Goal: Contribute content: Add original content to the website for others to see

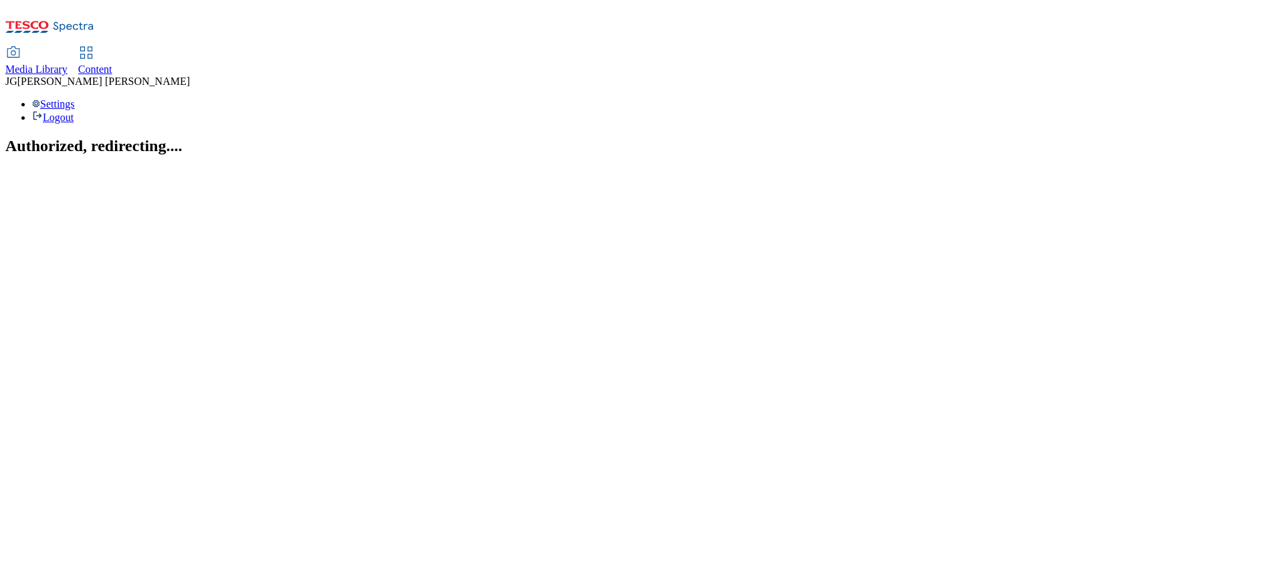
click at [112, 64] on div "Content" at bounding box center [95, 70] width 34 height 12
select select "ghs-uk"
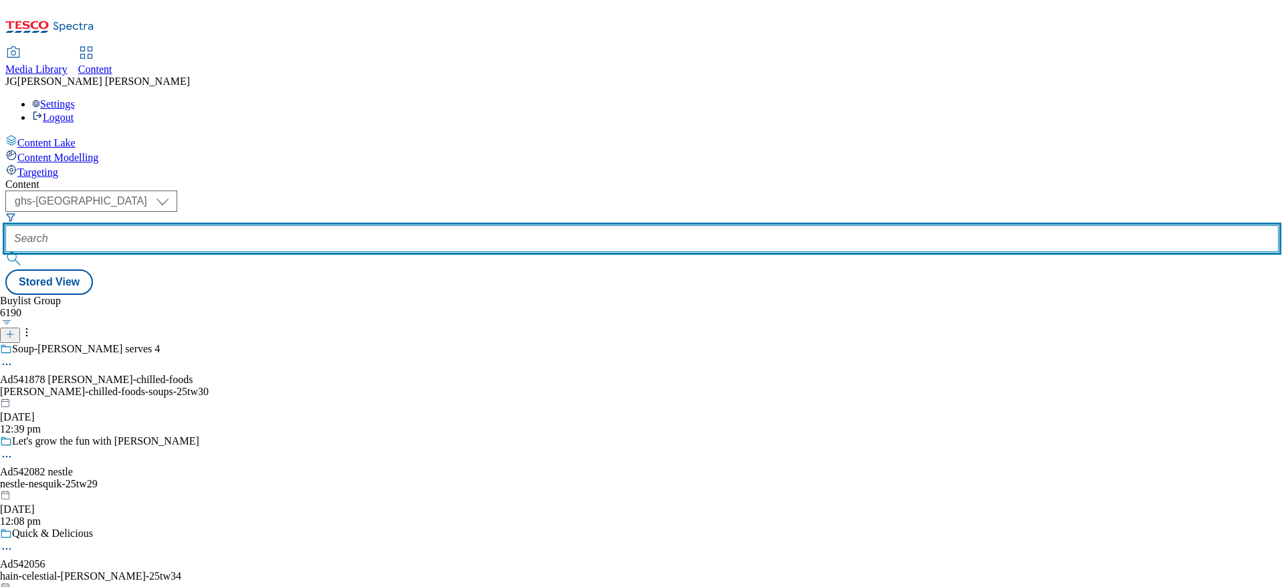
click at [308, 225] on input "text" at bounding box center [642, 238] width 1274 height 27
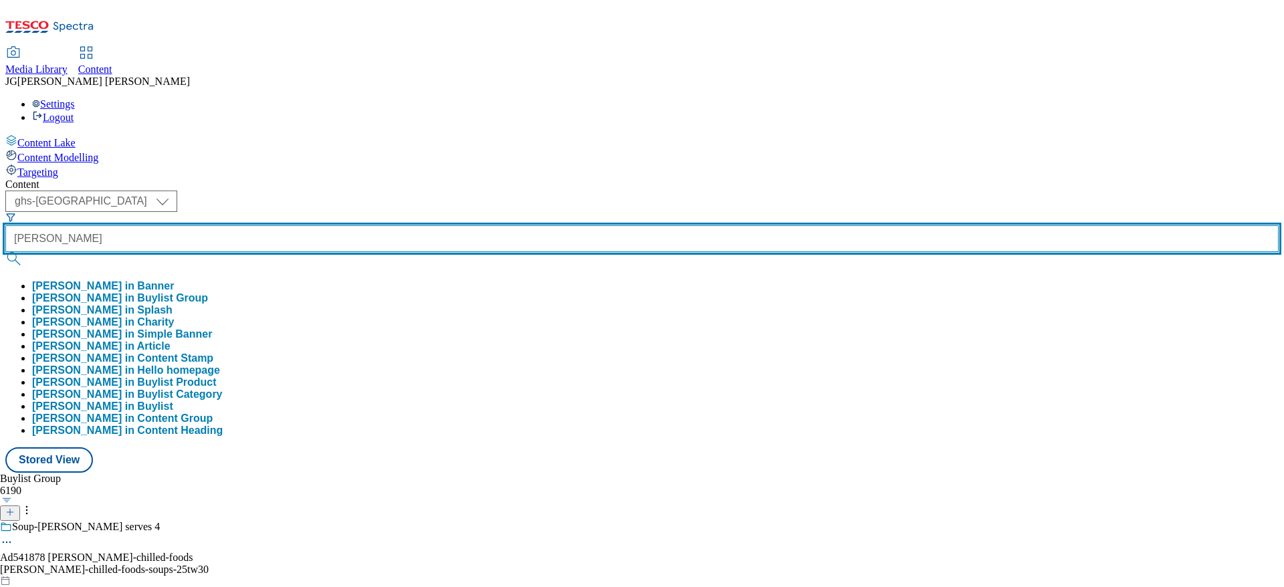
type input "foster"
click at [5, 252] on button "submit" at bounding box center [14, 258] width 19 height 13
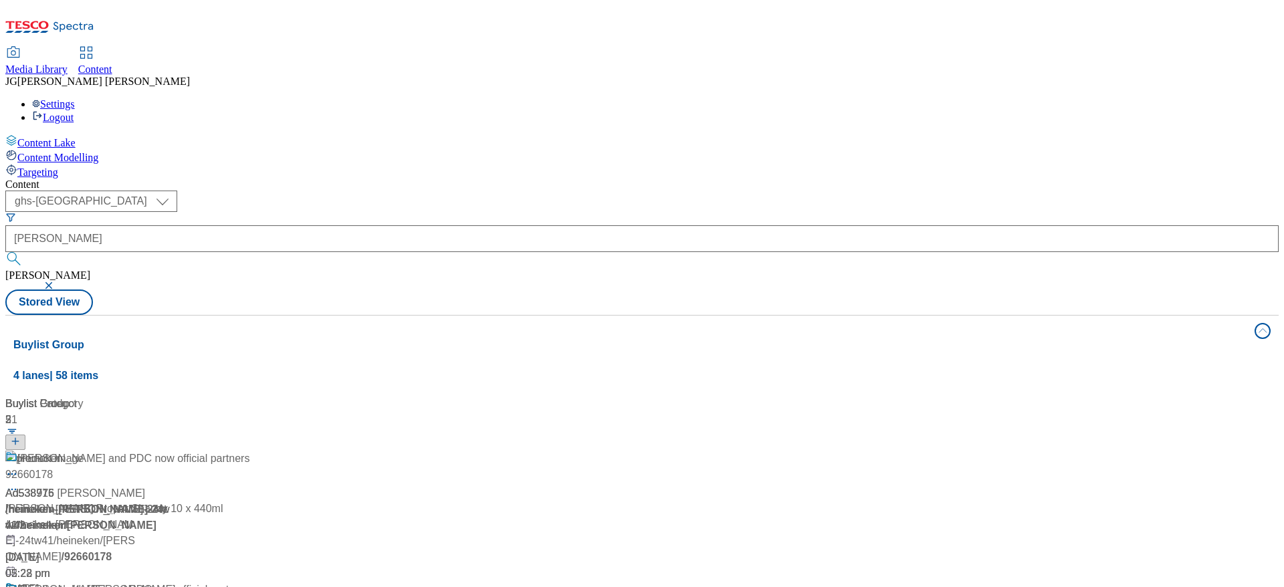
click at [604, 179] on div "Content ( optional ) ghs-roi ghs-uk ghs-uk foster foster Stored View Buylist Gr…" at bounding box center [642, 539] width 1274 height 720
click at [17, 451] on span at bounding box center [17, 459] width 0 height 17
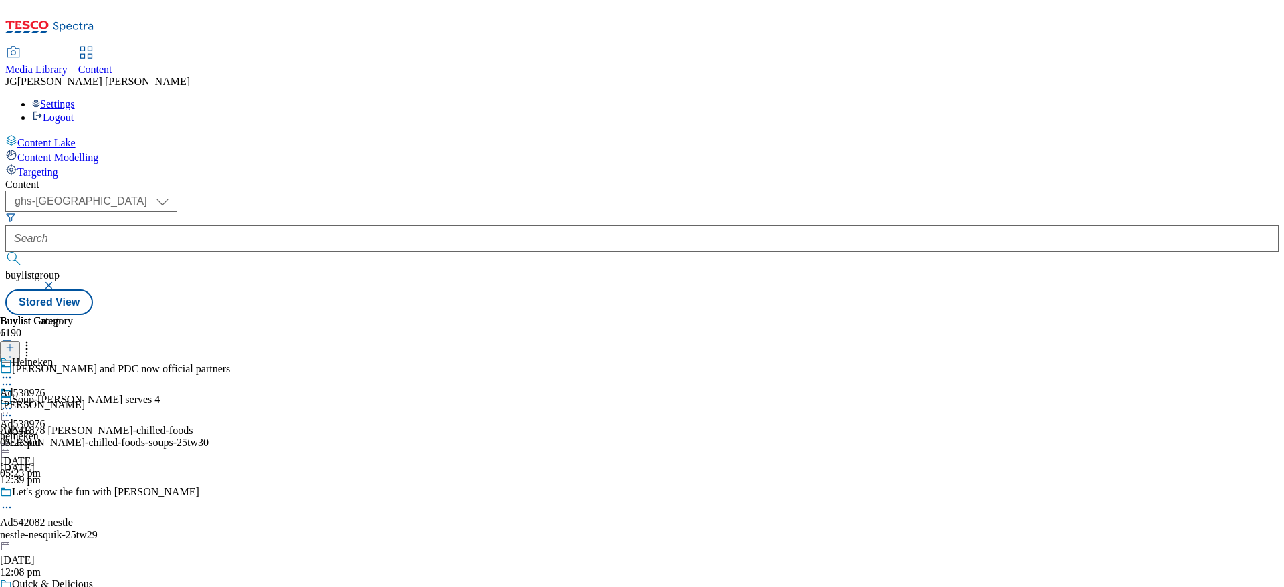
click at [45, 387] on div "Ad538976 heineken 20 Dec 2024 05:23 pm" at bounding box center [22, 433] width 45 height 92
click at [13, 402] on icon at bounding box center [6, 408] width 13 height 13
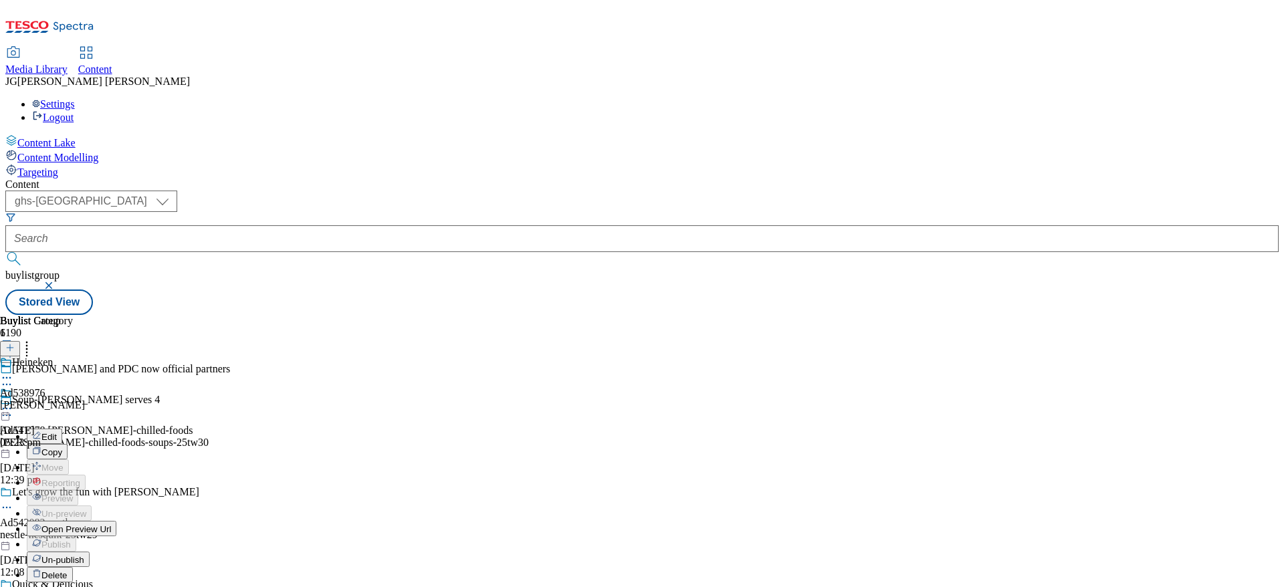
click at [111, 524] on span "Open Preview Url" at bounding box center [76, 529] width 70 height 10
click at [15, 350] on icon at bounding box center [9, 354] width 9 height 9
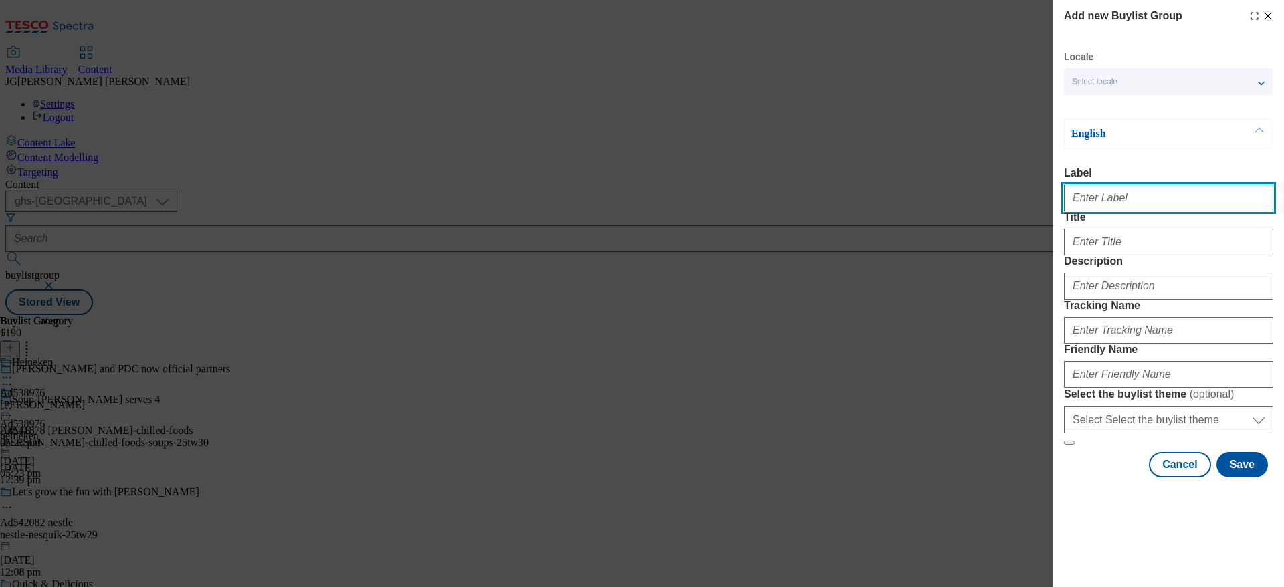
click at [1092, 206] on input "Label" at bounding box center [1168, 198] width 209 height 27
paste input "TUK012093"
type input "TUK012093"
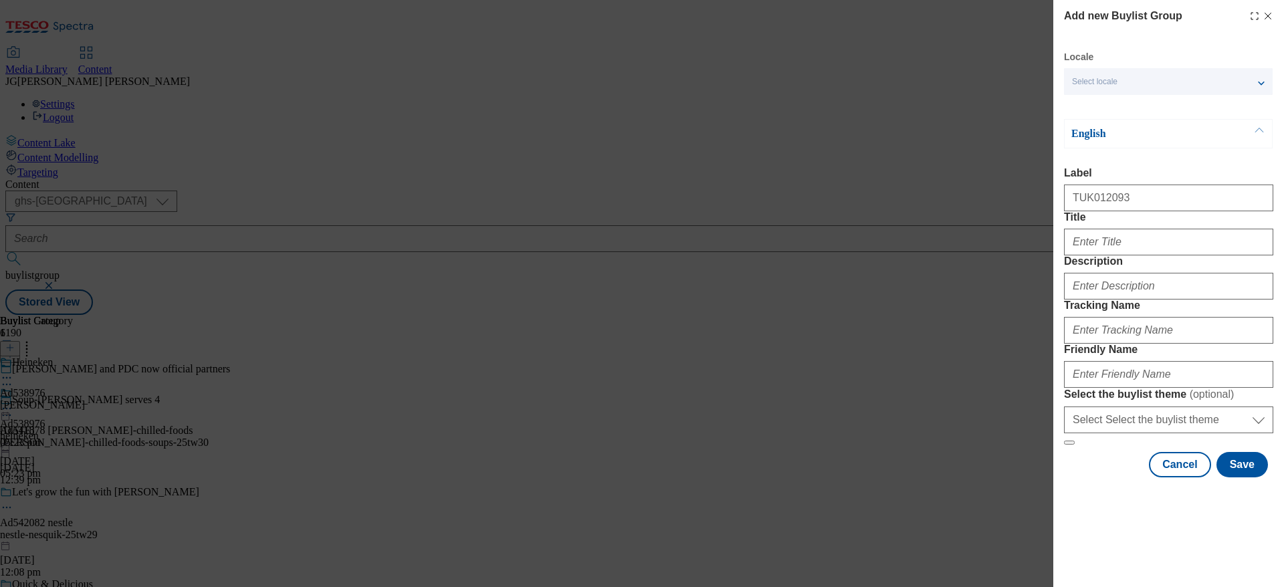
click at [1142, 89] on div "Select locale" at bounding box center [1168, 81] width 209 height 27
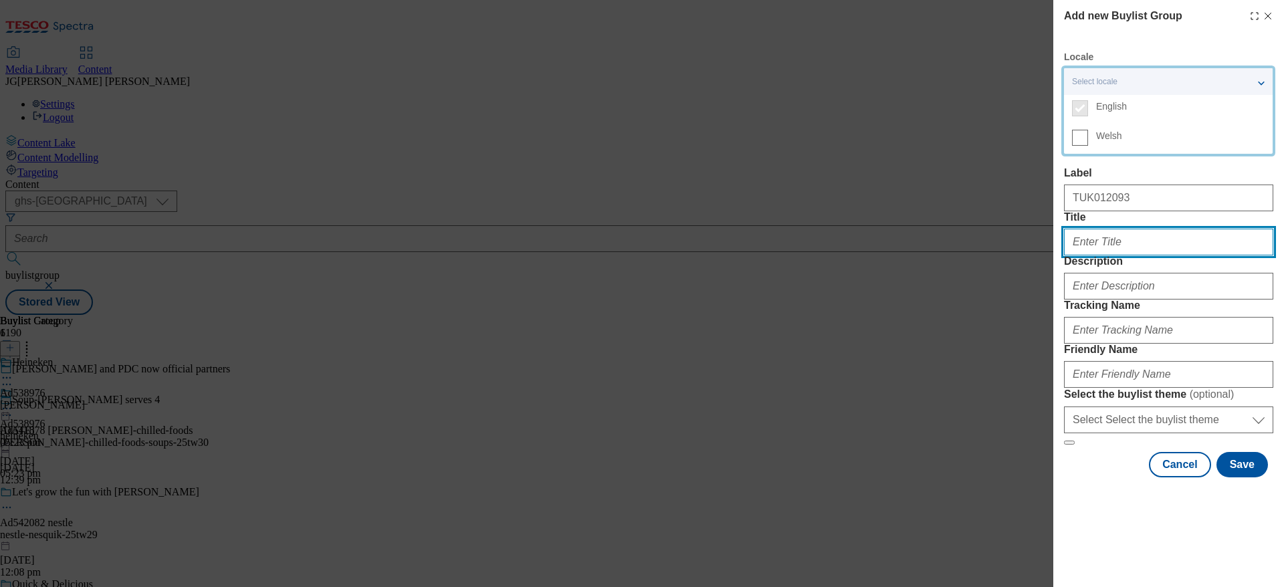
click at [1110, 256] on input "Title" at bounding box center [1168, 242] width 209 height 27
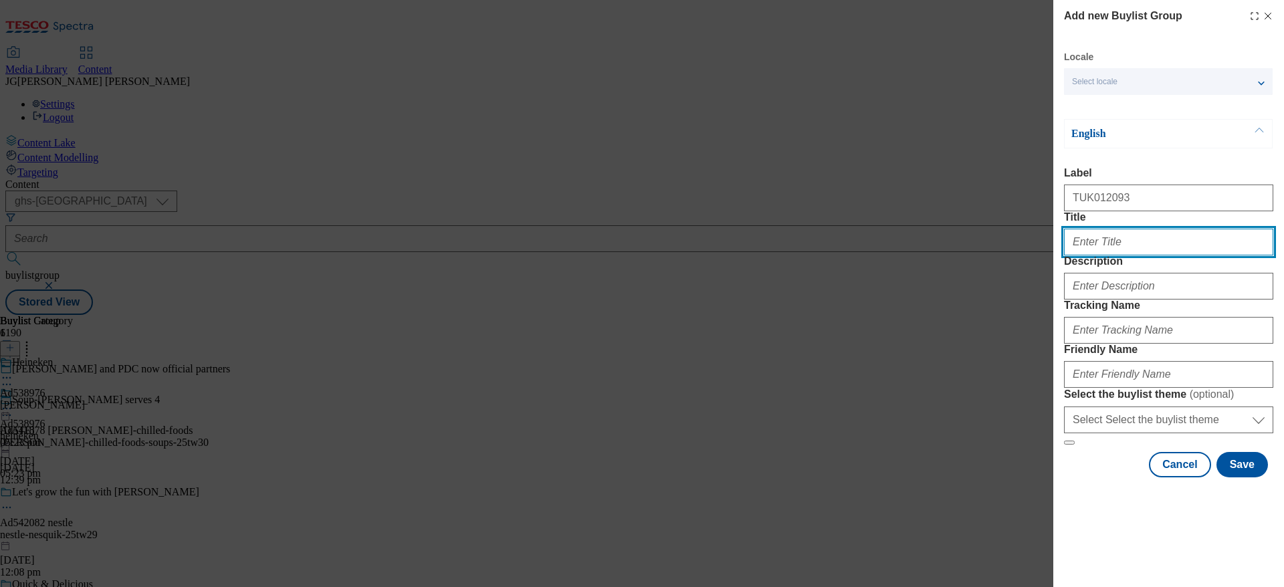
paste input "Foster's The Amber Nectar"
type input "Foster's The Amber Nectar"
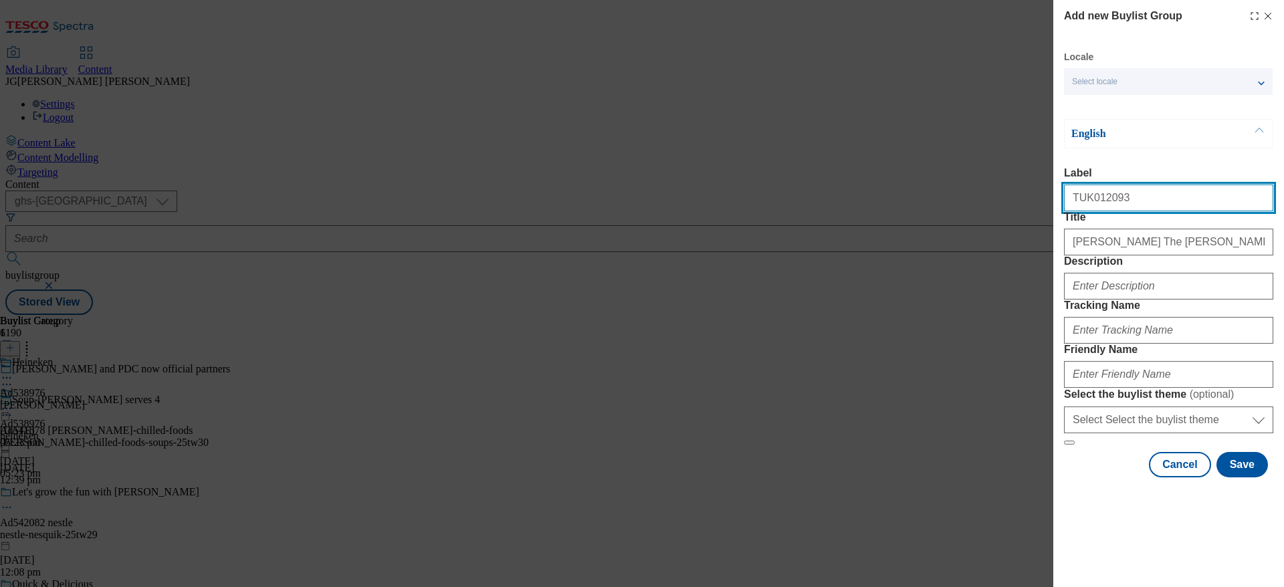
drag, startPoint x: 1113, startPoint y: 203, endPoint x: 1020, endPoint y: 203, distance: 93.0
click at [1020, 203] on div "Add new Buylist Group Locale Select locale English Welsh English Label TUK01209…" at bounding box center [642, 293] width 1284 height 587
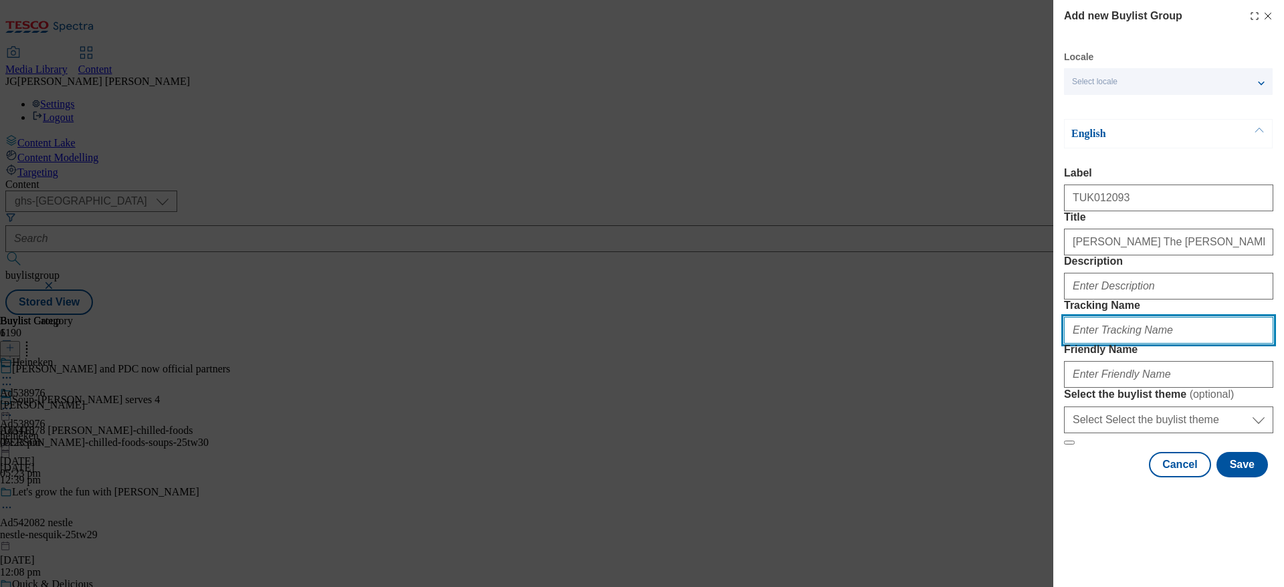
click at [1098, 344] on input "Tracking Name" at bounding box center [1168, 330] width 209 height 27
paste input "TUK012093"
type input "DH_TUK012093"
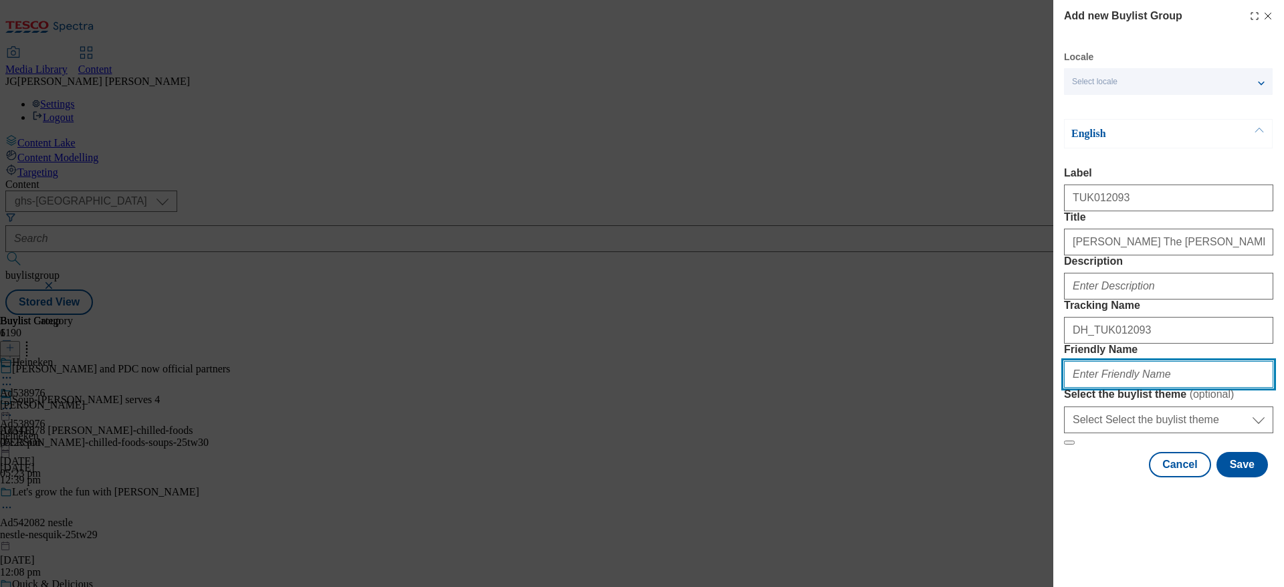
click at [1097, 388] on input "Friendly Name" at bounding box center [1168, 374] width 209 height 27
type input "fosters-tw29"
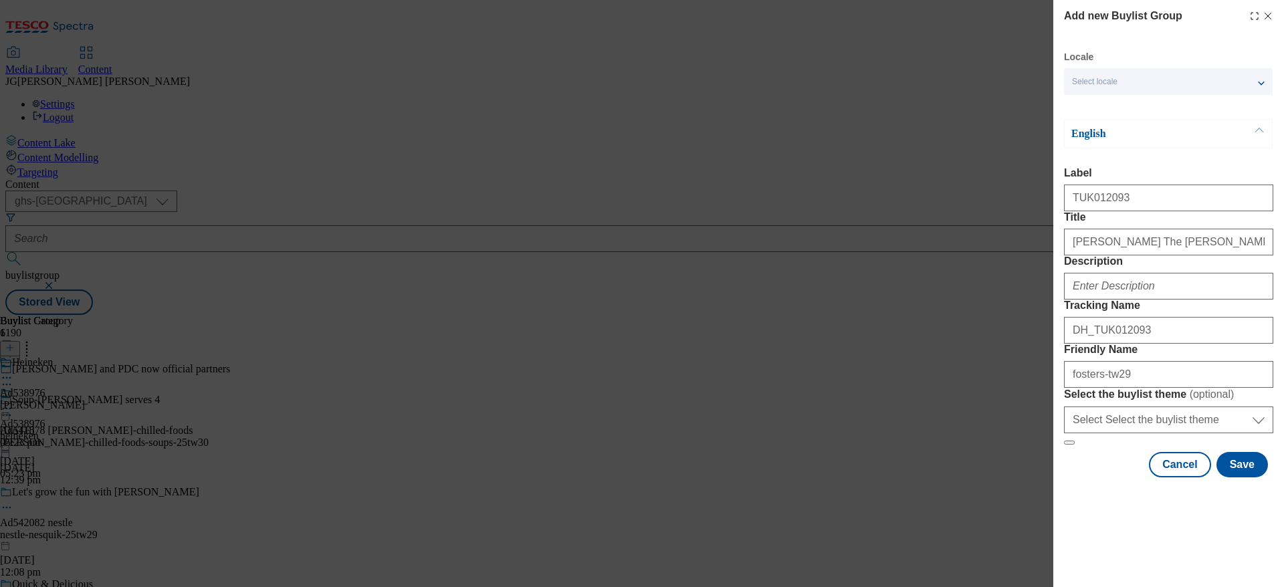
scroll to position [53, 0]
click at [1230, 478] on button "Save" at bounding box center [1243, 464] width 52 height 25
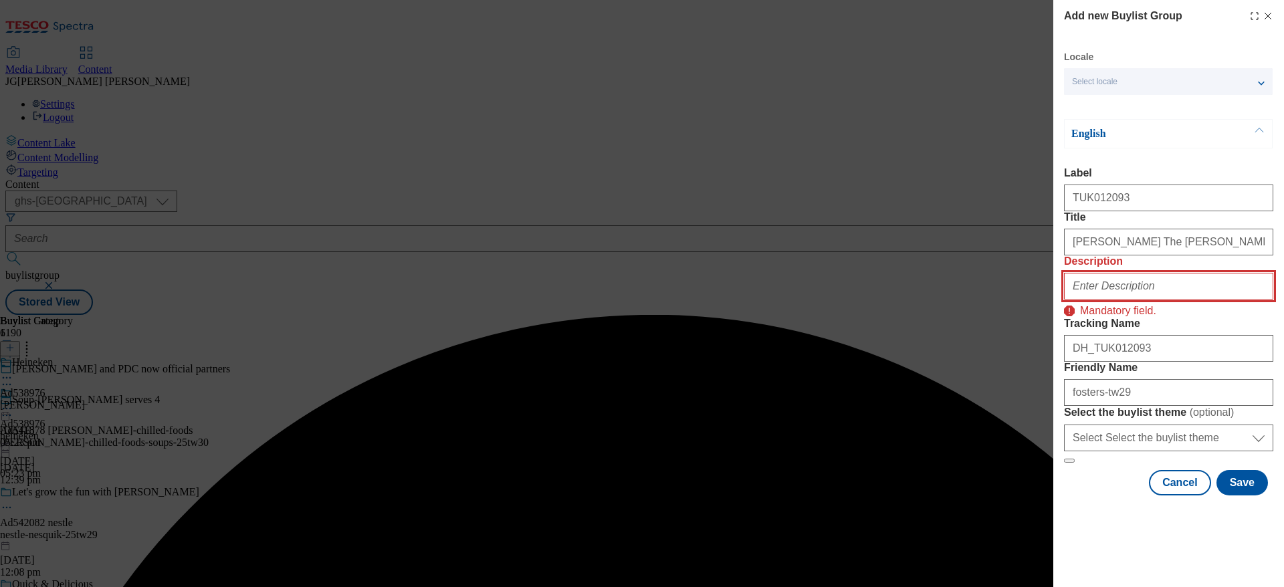
click at [1122, 284] on input "Description" at bounding box center [1168, 286] width 209 height 27
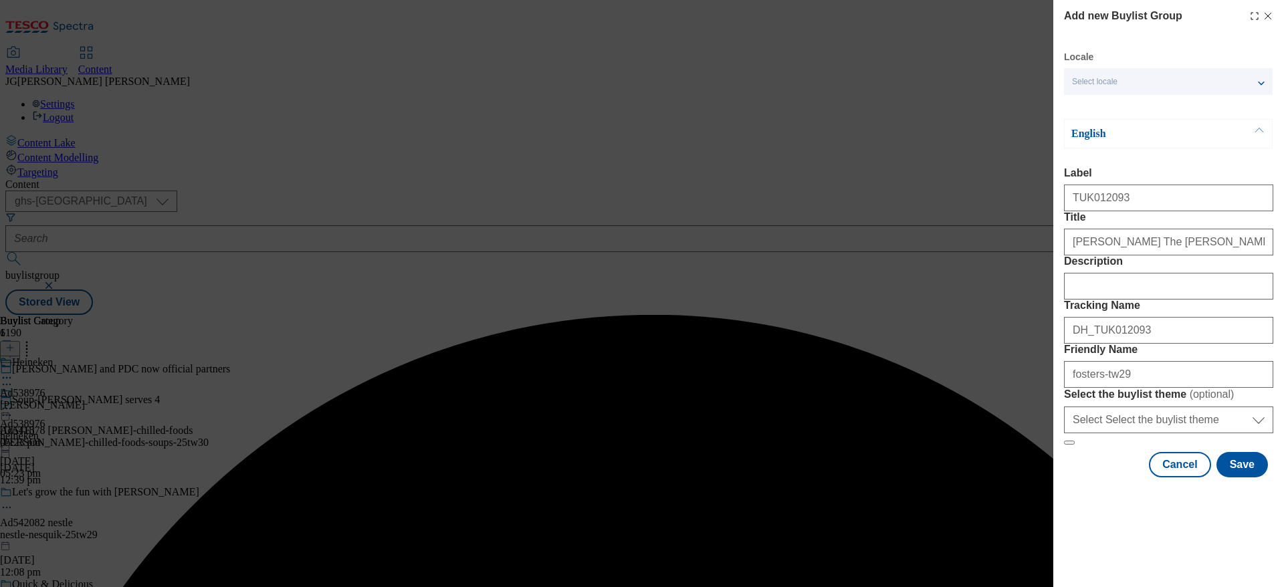
drag, startPoint x: 890, startPoint y: 477, endPoint x: 901, endPoint y: 477, distance: 10.7
click at [892, 476] on div "Add new Buylist Group Locale Select locale English Welsh English Label TUK01209…" at bounding box center [642, 293] width 1284 height 587
click at [1242, 478] on button "Save" at bounding box center [1243, 464] width 52 height 25
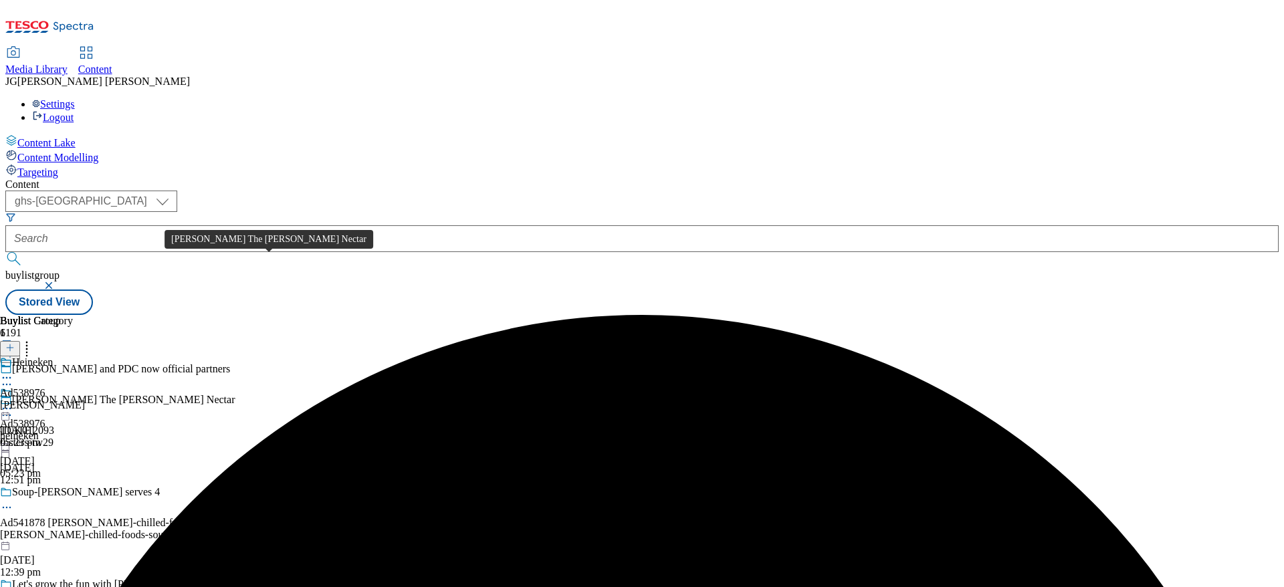
click at [235, 394] on span "Foster's The Amber Nectar" at bounding box center [123, 401] width 223 height 15
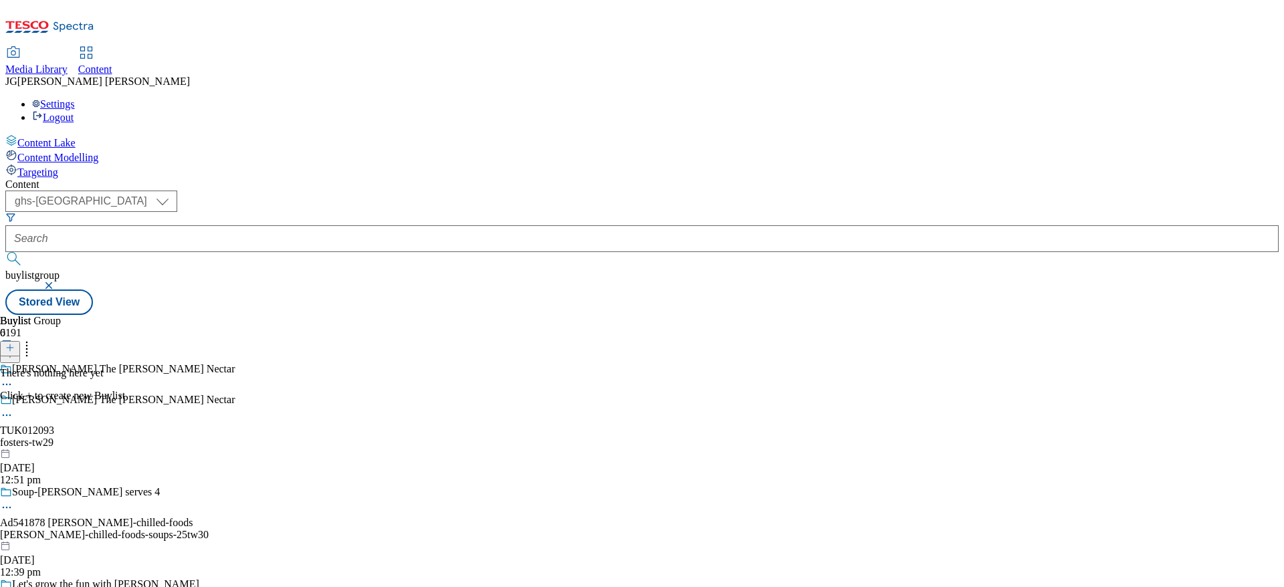
click at [15, 343] on icon at bounding box center [9, 347] width 9 height 9
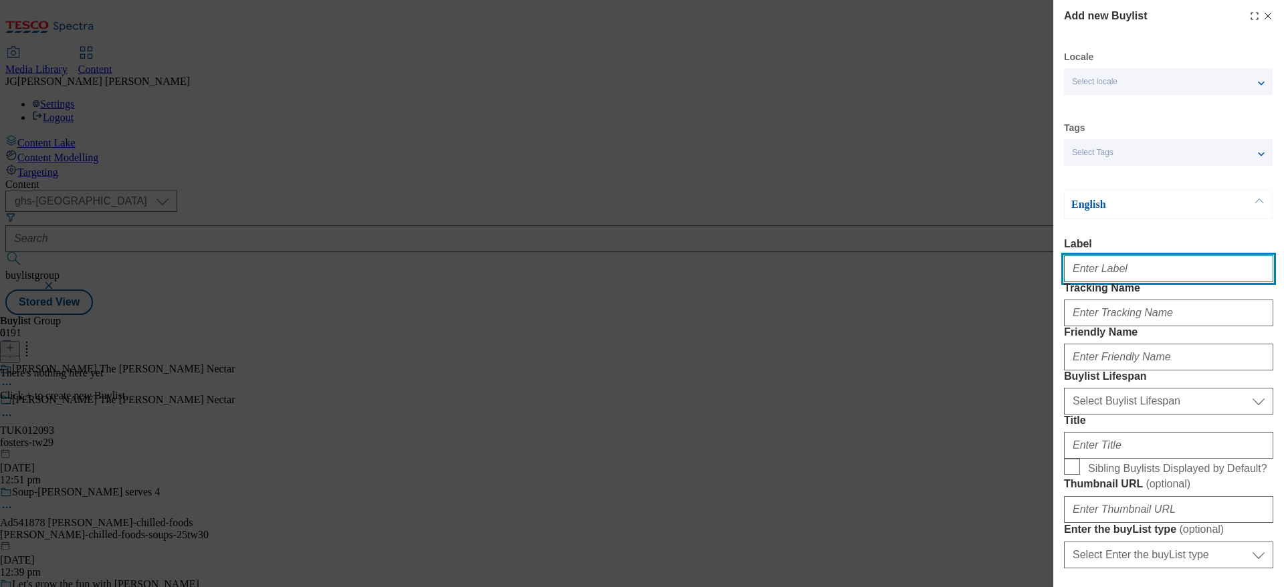
click at [1090, 273] on input "Label" at bounding box center [1168, 269] width 209 height 27
paste input "TUK012093"
type input "TUK012093"
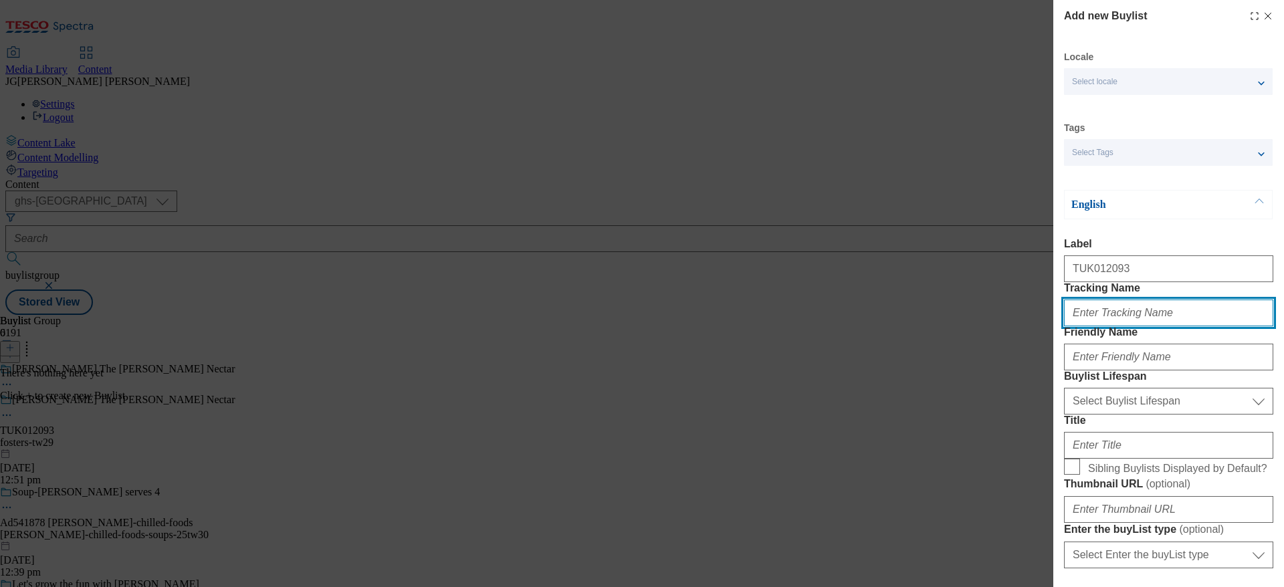
click at [1082, 326] on input "Tracking Name" at bounding box center [1168, 313] width 209 height 27
paste input "TUK012093"
type input "DH_TUK012093"
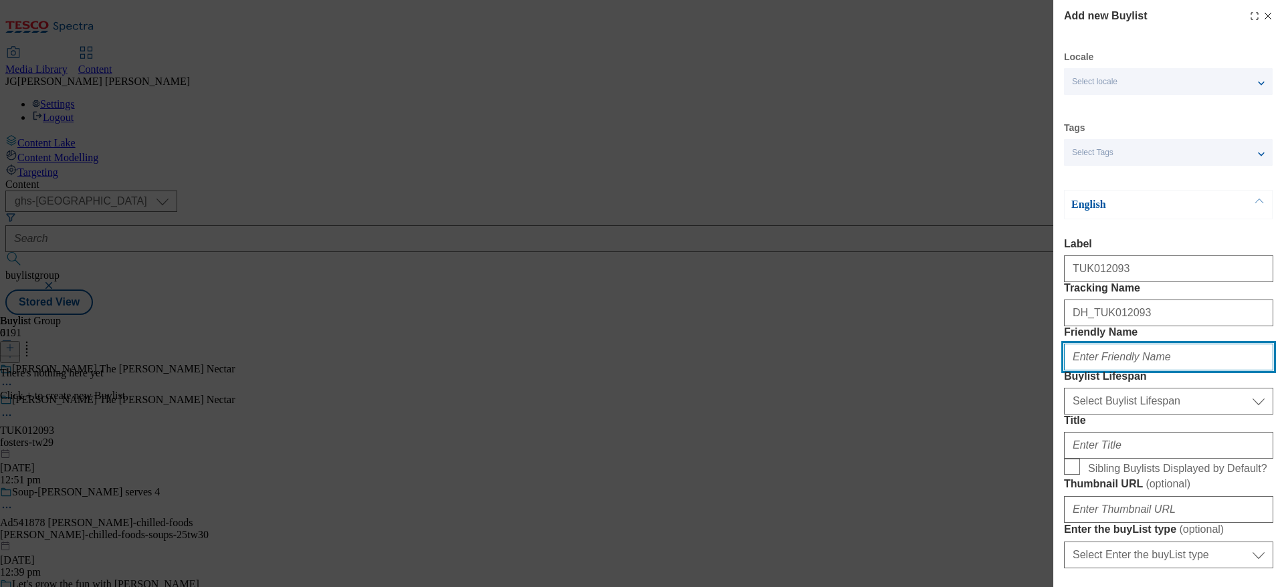
click at [1126, 371] on input "Friendly Name" at bounding box center [1168, 357] width 209 height 27
type input "tw29-fosters"
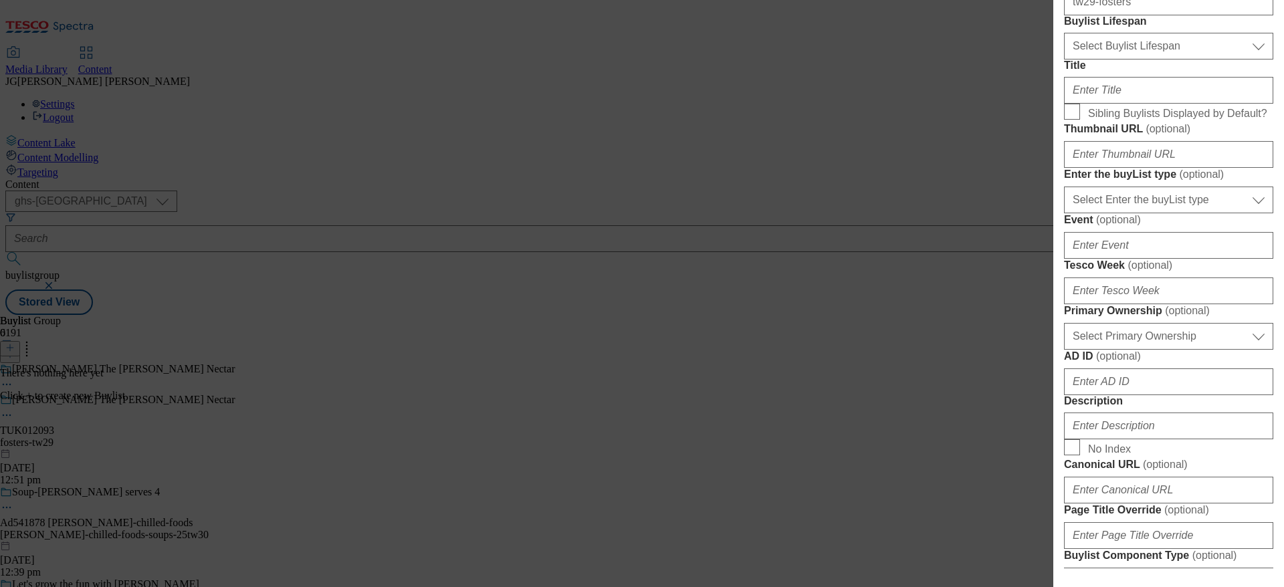
scroll to position [351, 0]
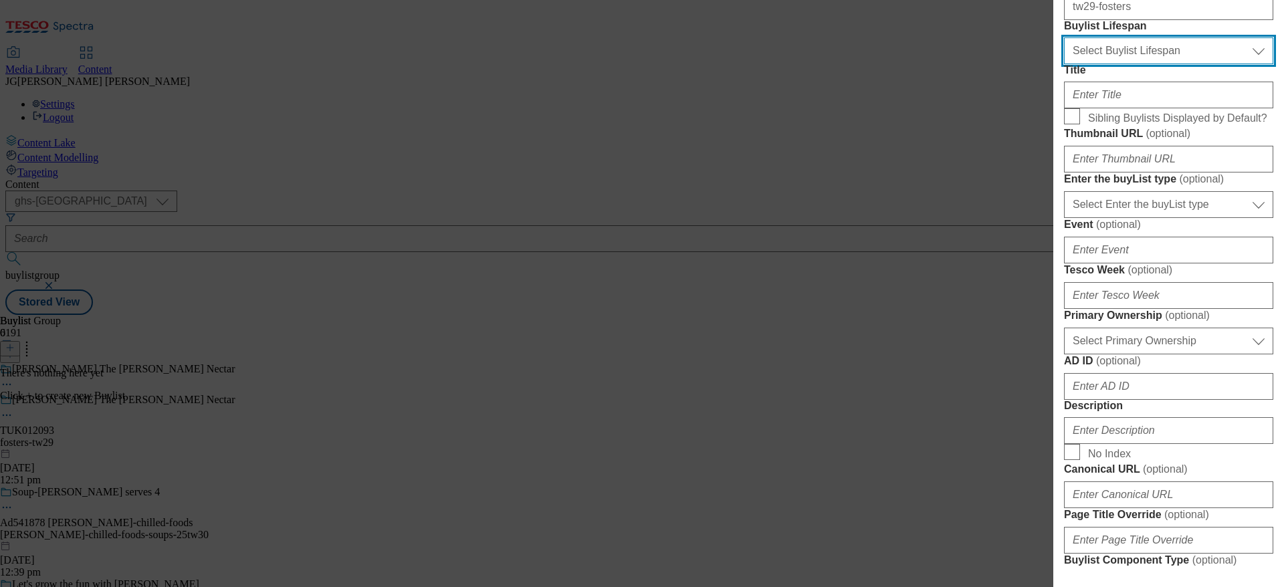
click at [1169, 64] on select "Select Buylist Lifespan evergreen seasonal tactical" at bounding box center [1168, 50] width 209 height 27
select select "evergreen"
click at [1064, 64] on select "Select Buylist Lifespan evergreen seasonal tactical" at bounding box center [1168, 50] width 209 height 27
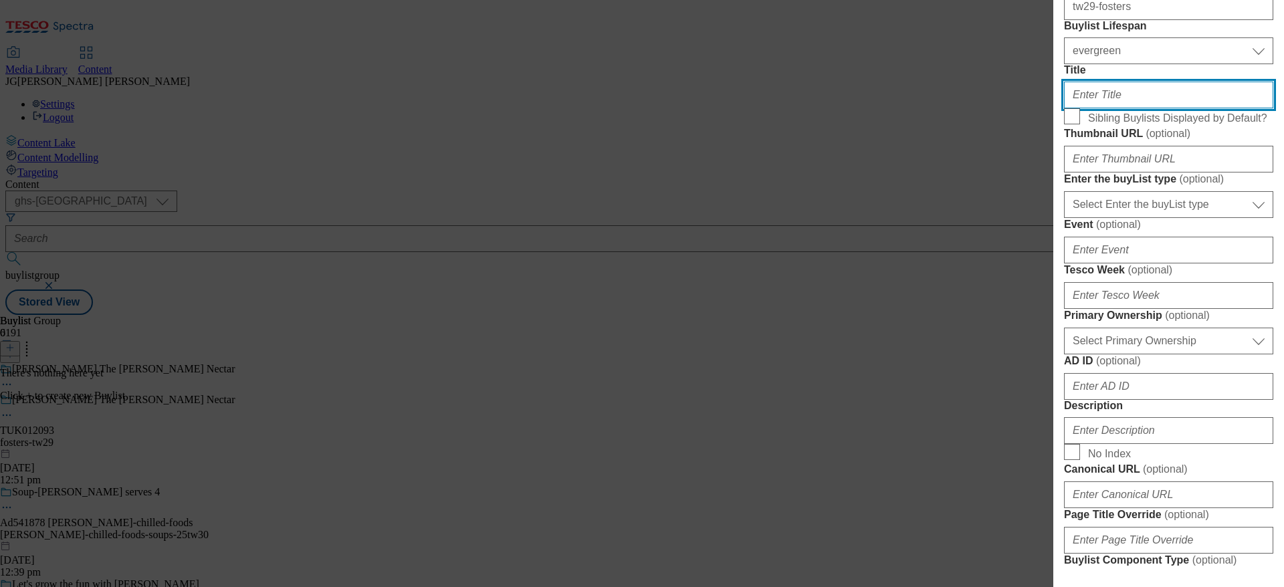
click at [1082, 108] on input "Title" at bounding box center [1168, 95] width 209 height 27
paste input "Win tickets to the darts for you and 3 Mates"
click at [1095, 108] on input "A chance to Win tickets to the darts for you and 3 Mates" at bounding box center [1168, 95] width 209 height 27
type input "A chance to Win tickets to the darts for you and 3 Mates"
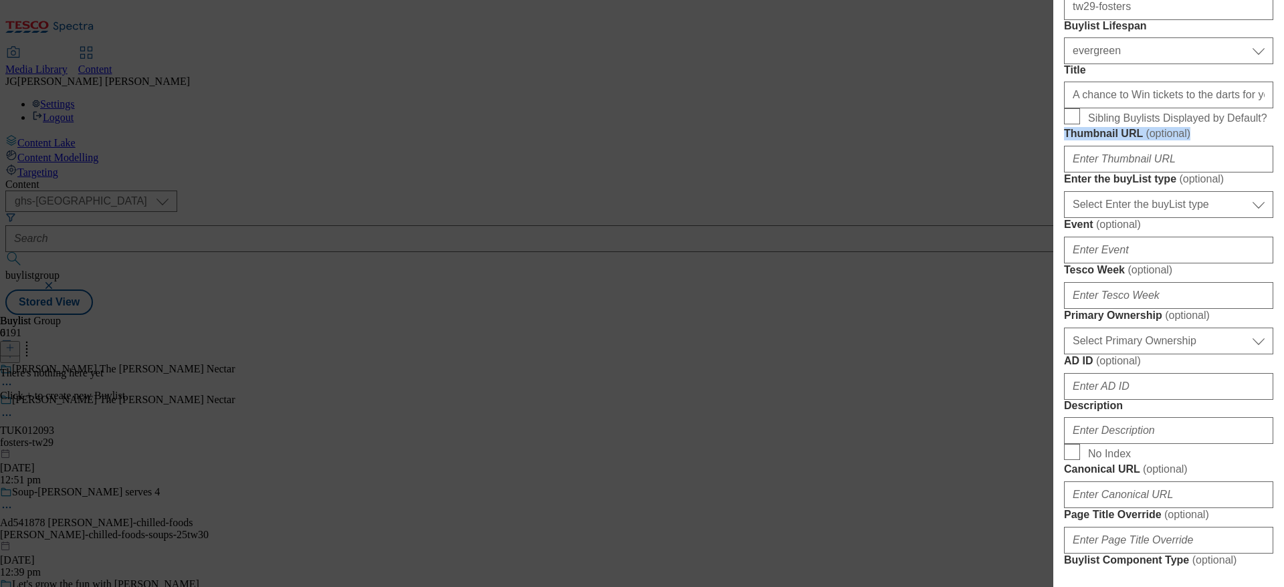
scroll to position [351, 5]
drag, startPoint x: 1262, startPoint y: 225, endPoint x: 1266, endPoint y: 256, distance: 31.6
click at [1266, 256] on div "Add new Buylist Locale Select locale English Welsh Tags Select Tags fnf marketp…" at bounding box center [1169, 284] width 231 height 569
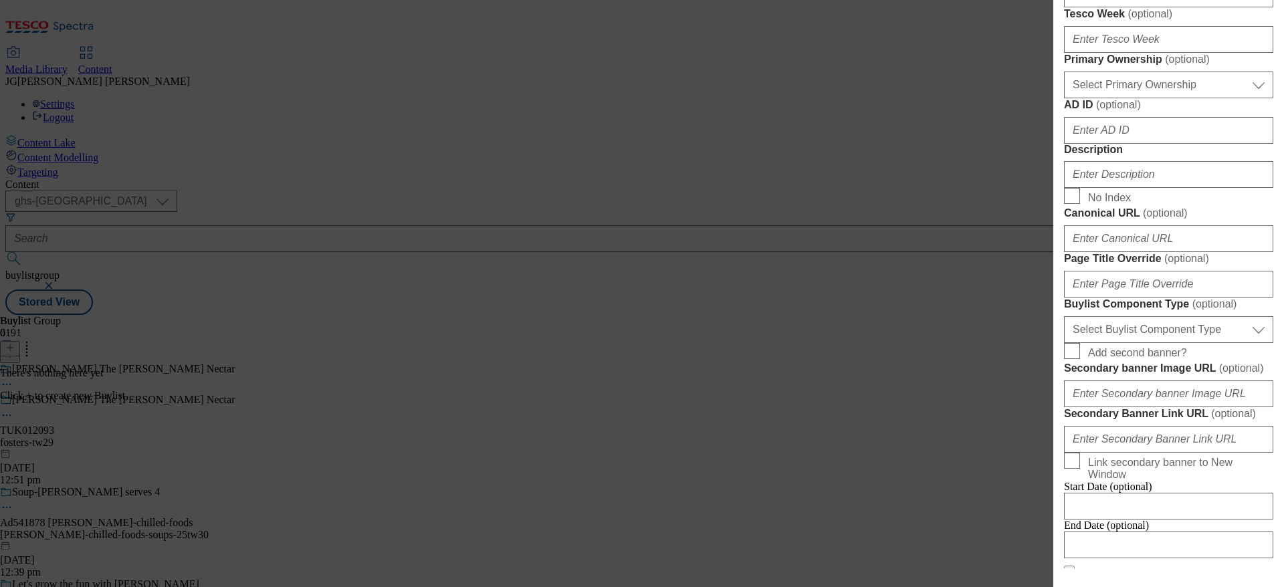
scroll to position [602, 5]
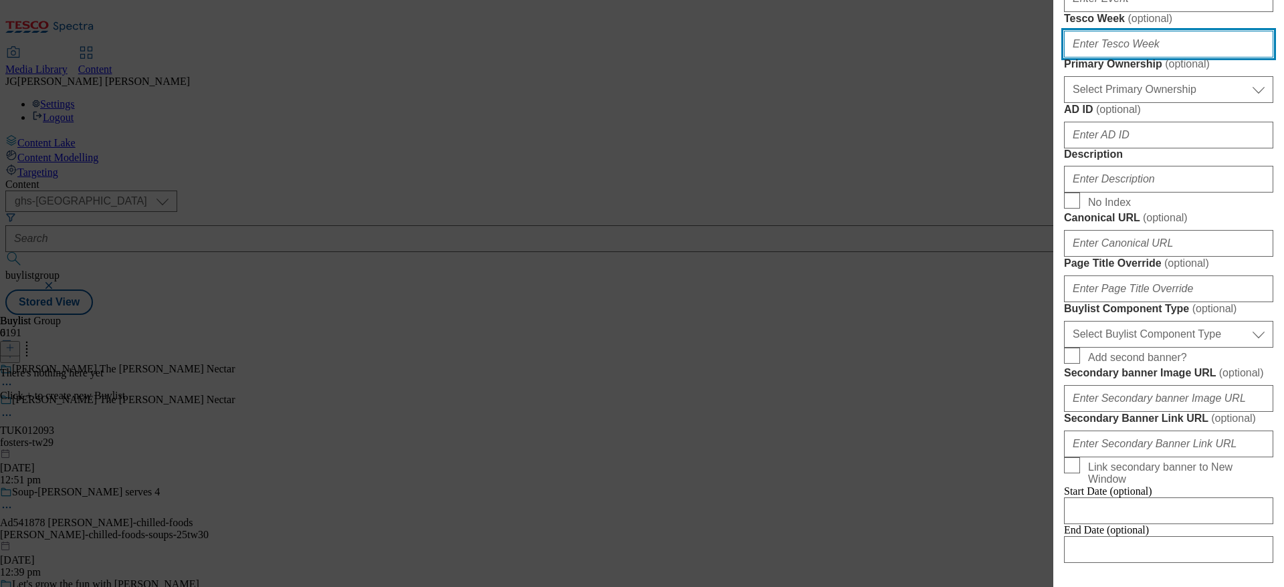
click at [1135, 58] on input "Tesco Week ( optional )" at bounding box center [1168, 44] width 209 height 27
type input "29"
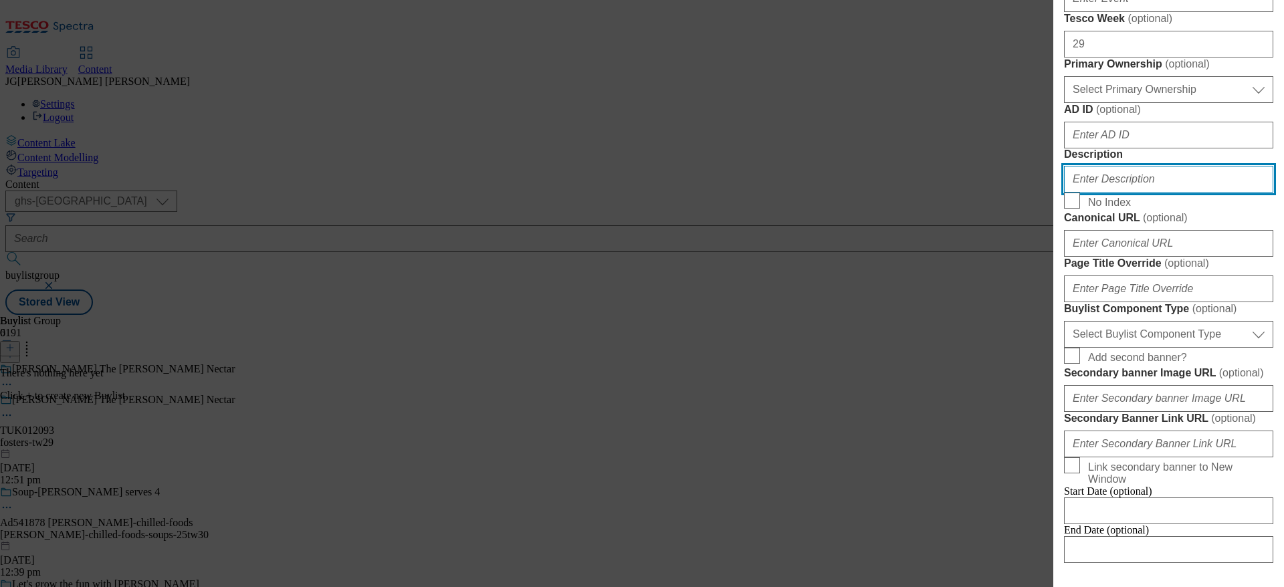
click at [1121, 193] on input "Description" at bounding box center [1168, 179] width 209 height 27
click at [1234, 209] on span "No Index" at bounding box center [1178, 201] width 180 height 16
click at [1080, 209] on input "No Index" at bounding box center [1072, 201] width 16 height 16
checkbox input "true"
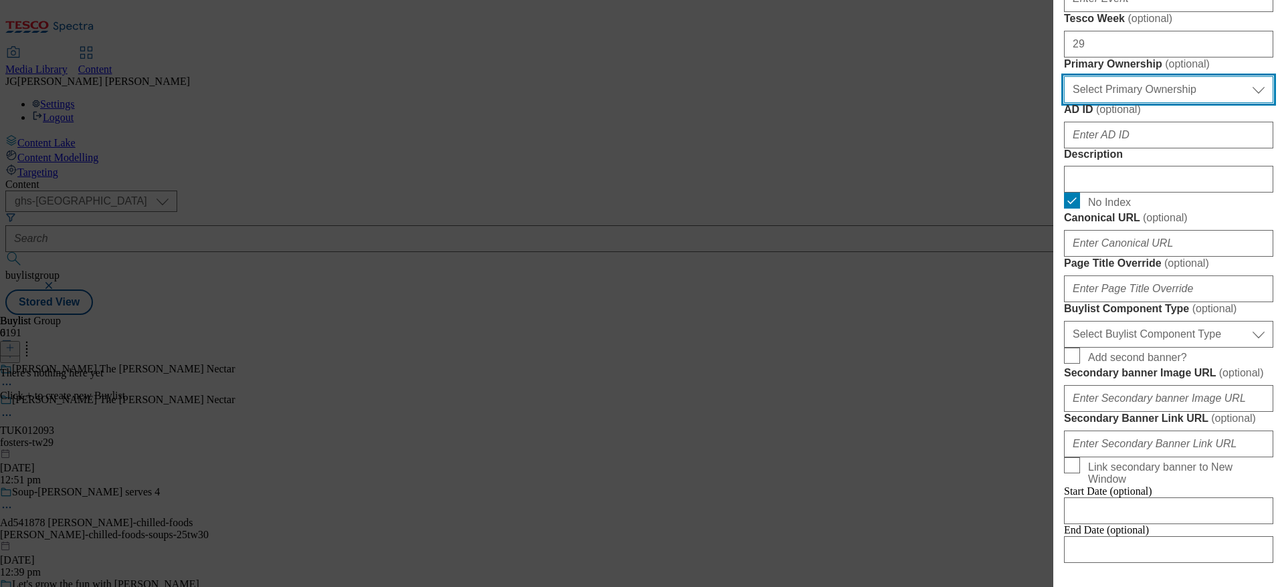
click at [1185, 103] on select "Select Primary Ownership tesco dunnhumby" at bounding box center [1168, 89] width 209 height 27
select select "dunnhumby"
click at [1064, 103] on select "Select Primary Ownership tesco dunnhumby" at bounding box center [1168, 89] width 209 height 27
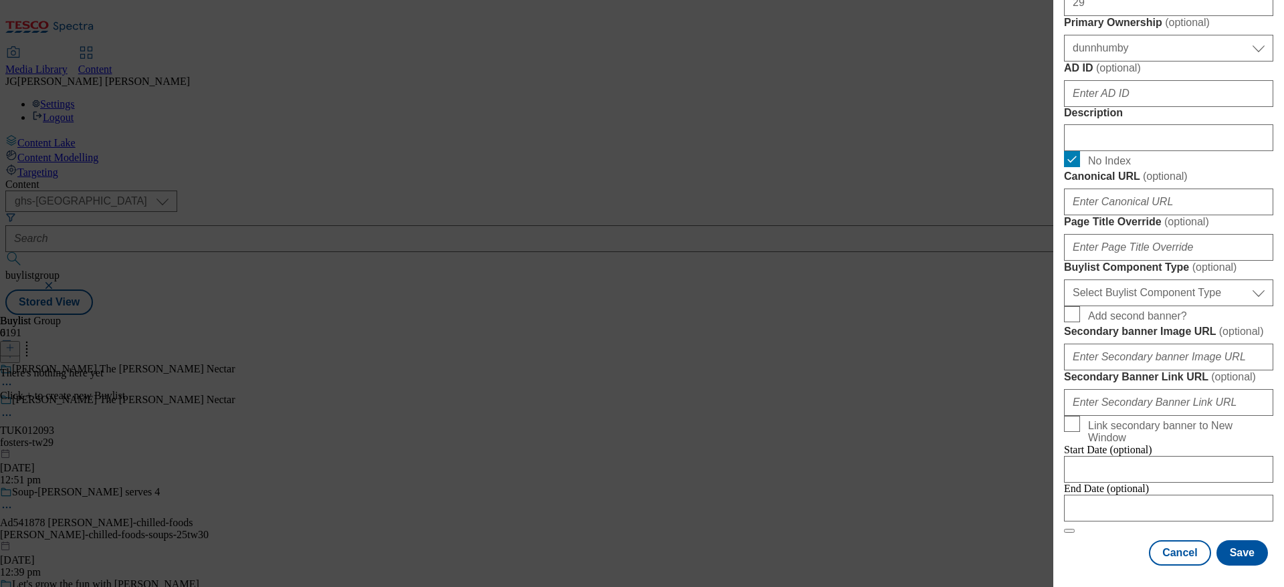
scroll to position [1145, 5]
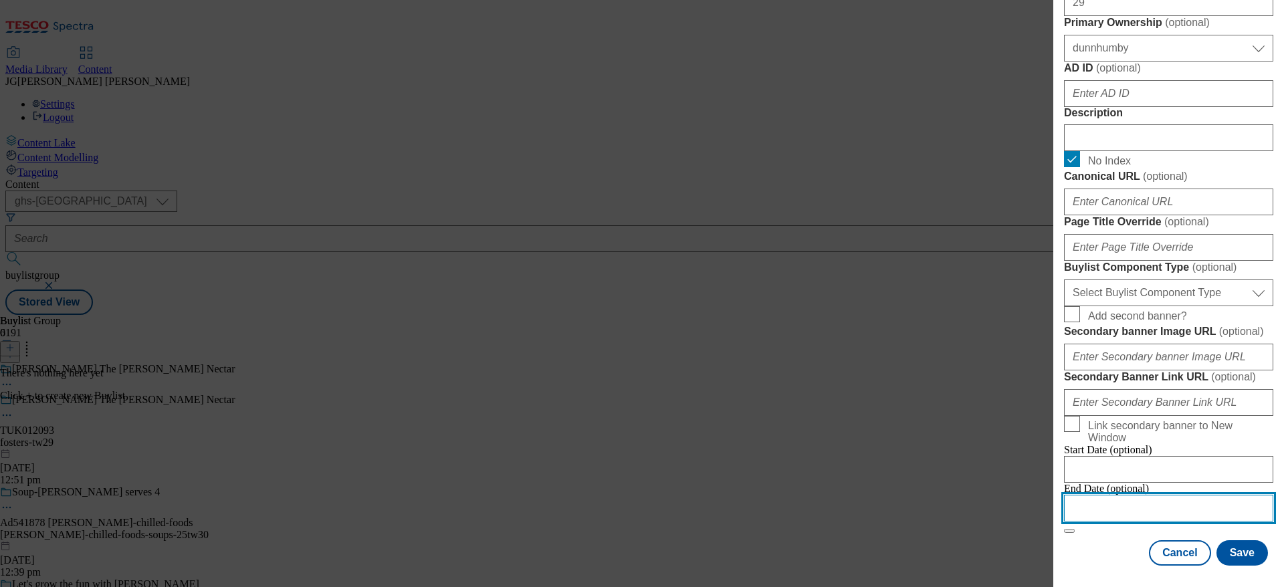
click at [1163, 495] on input "Modal" at bounding box center [1168, 508] width 209 height 27
select select "2025"
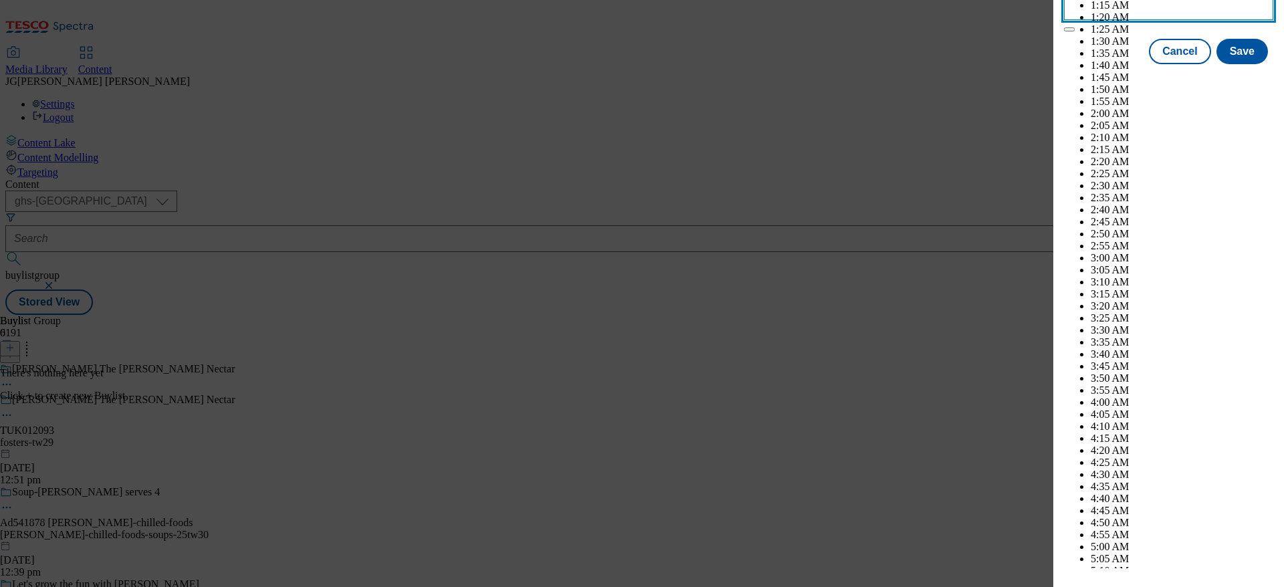
scroll to position [2931, 0]
select select "October"
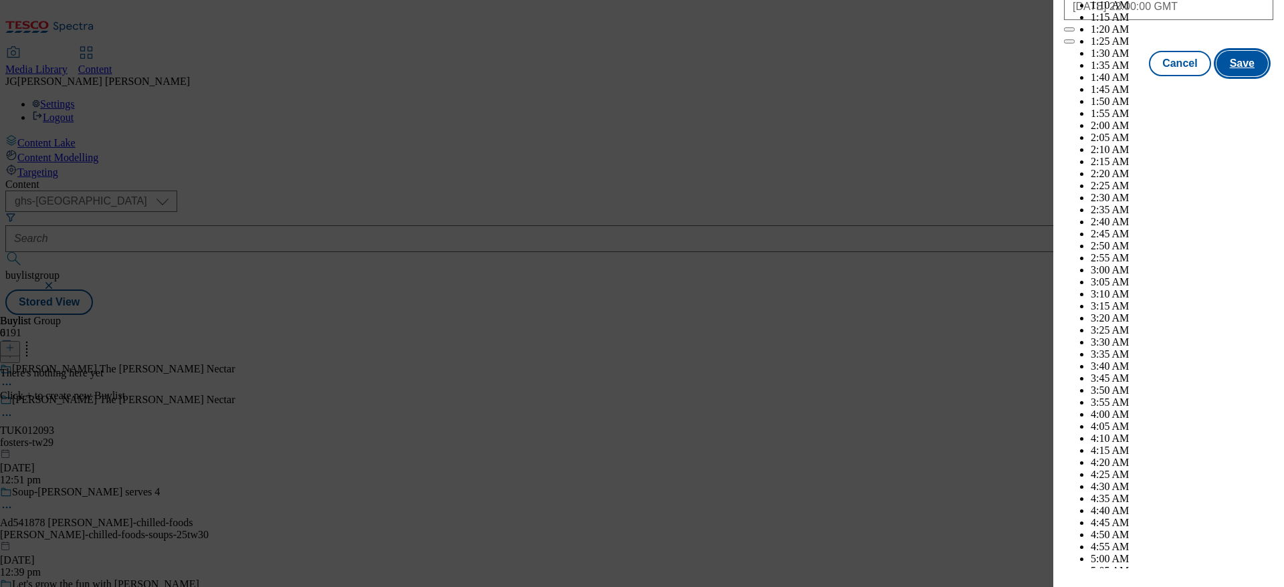
click at [1227, 76] on button "Save" at bounding box center [1243, 63] width 52 height 25
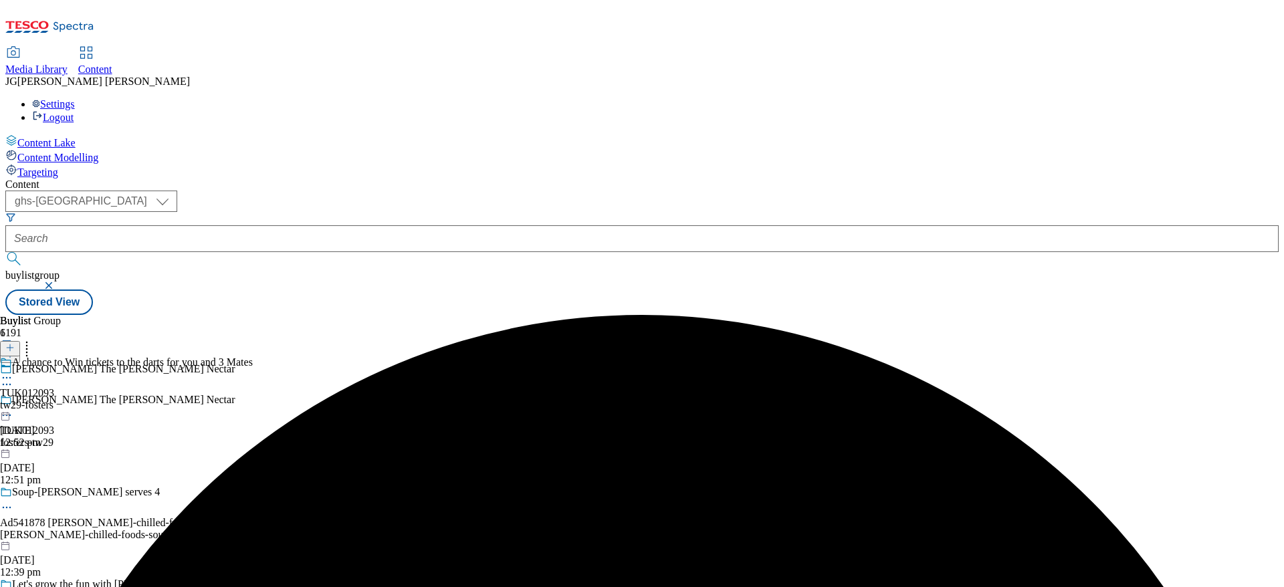
click at [253, 371] on div at bounding box center [126, 379] width 253 height 16
click at [253, 357] on div "A chance to Win tickets to the darts for you and 3 Mates Edit Copy Move Reporti…" at bounding box center [126, 483] width 253 height 252
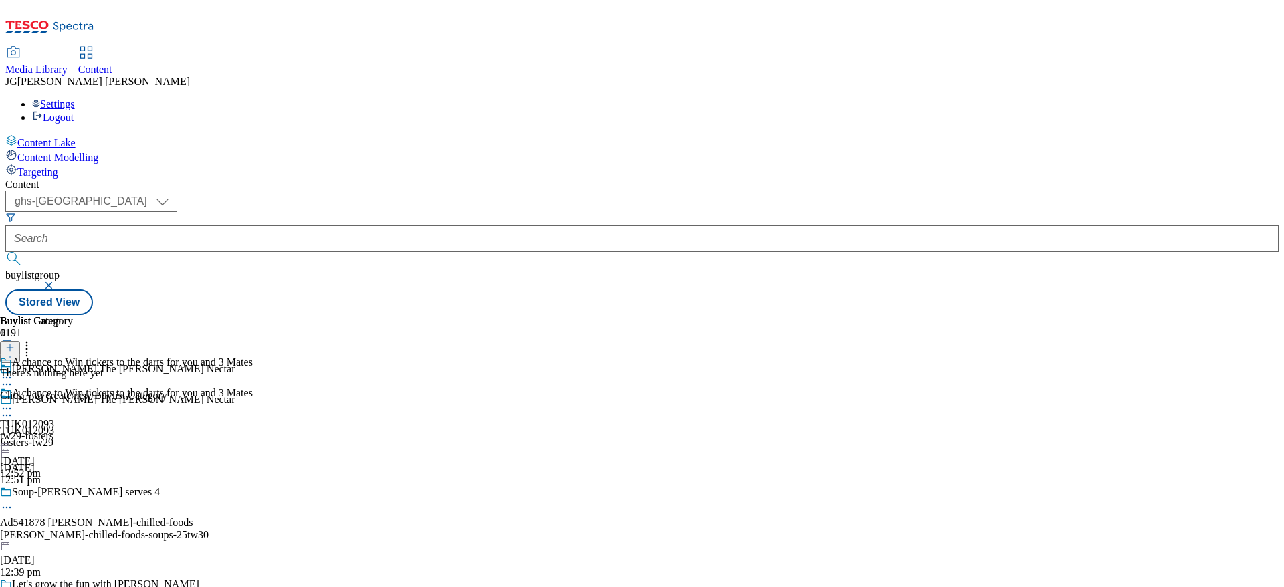
click at [253, 387] on div "A chance to Win tickets to the darts for you and 3 Mates TUK012093 tw29-fosters…" at bounding box center [126, 433] width 253 height 92
click at [20, 341] on button at bounding box center [10, 348] width 20 height 15
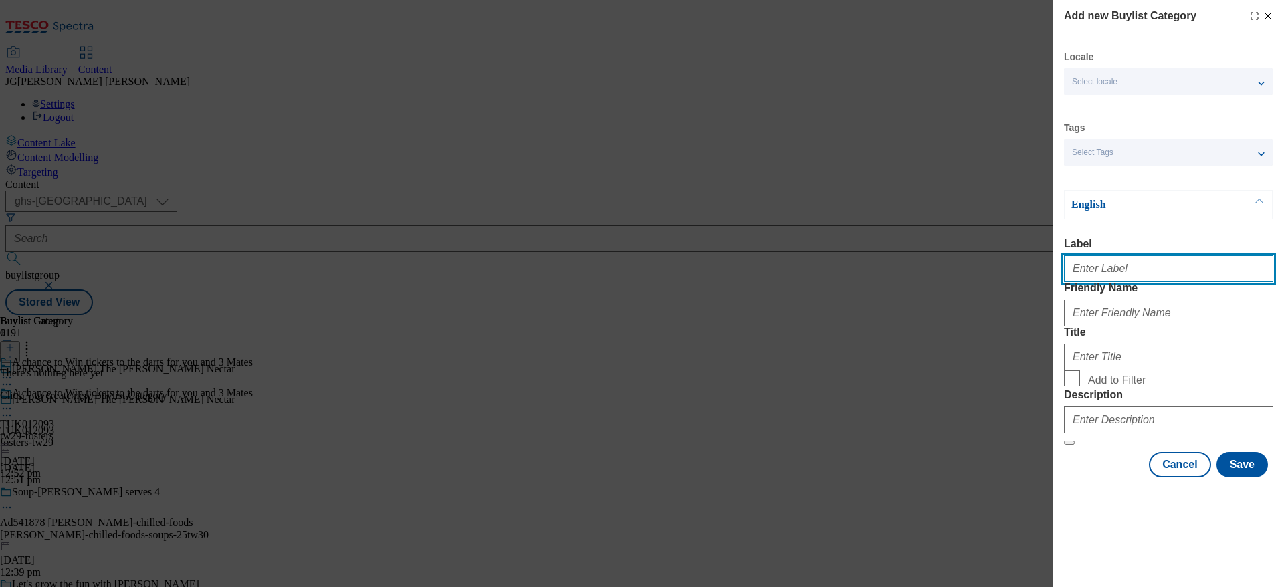
drag, startPoint x: 1091, startPoint y: 284, endPoint x: 1091, endPoint y: 276, distance: 8.0
click at [1091, 276] on input "Label" at bounding box center [1168, 269] width 209 height 27
paste input "Win tickets to the darts for you and 3 Mates"
type input "Win tickets to the darts for you and 3 Mates"
paste input "TUK012093"
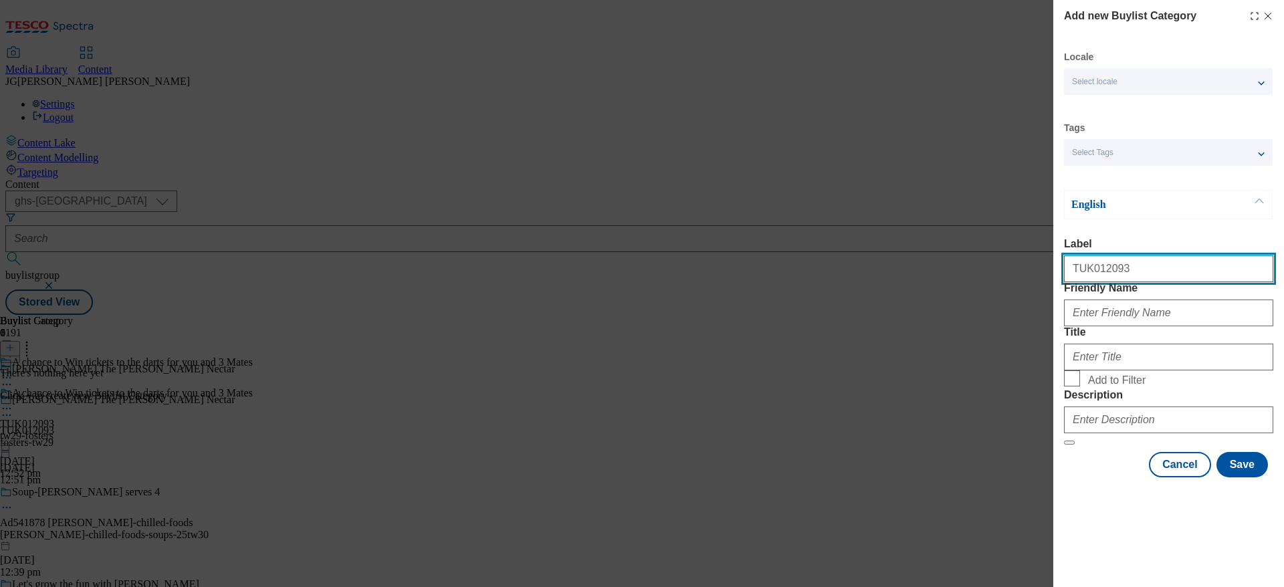
type input "TUK012093"
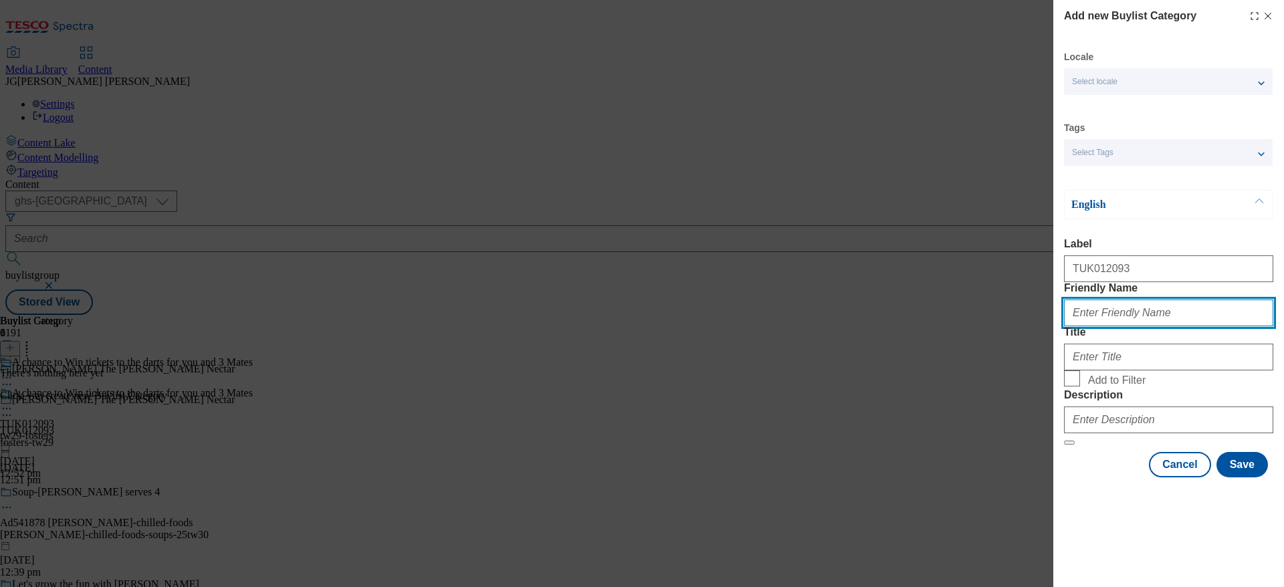
click at [1110, 326] on input "Friendly Name" at bounding box center [1168, 313] width 209 height 27
type input "fosters-tw2"
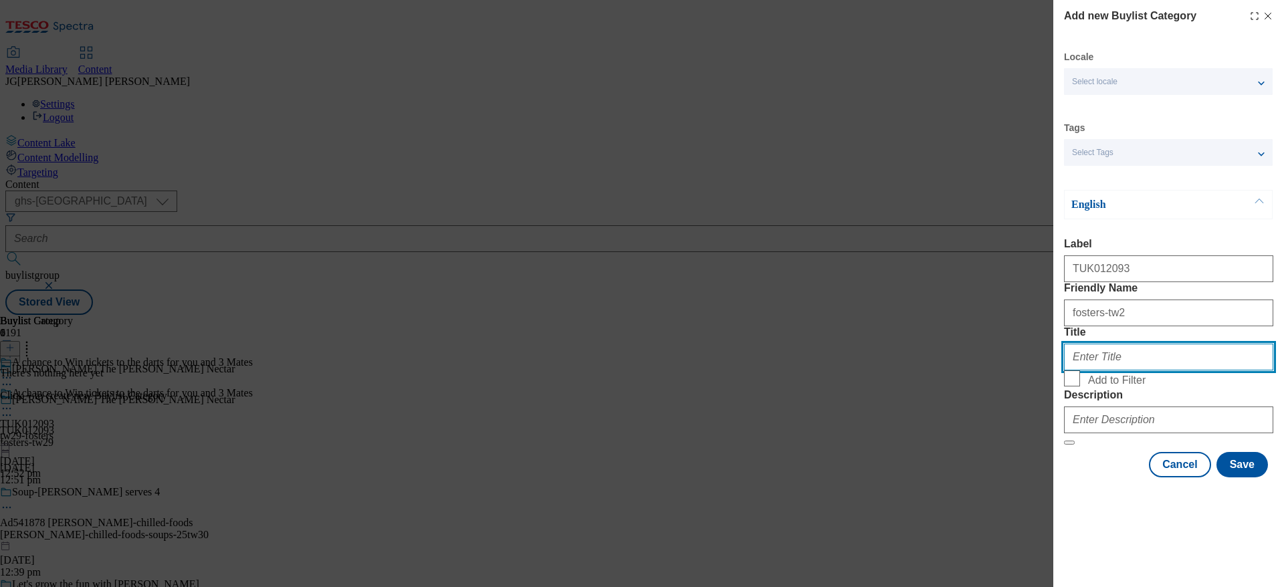
click at [1104, 371] on input "Title" at bounding box center [1168, 357] width 209 height 27
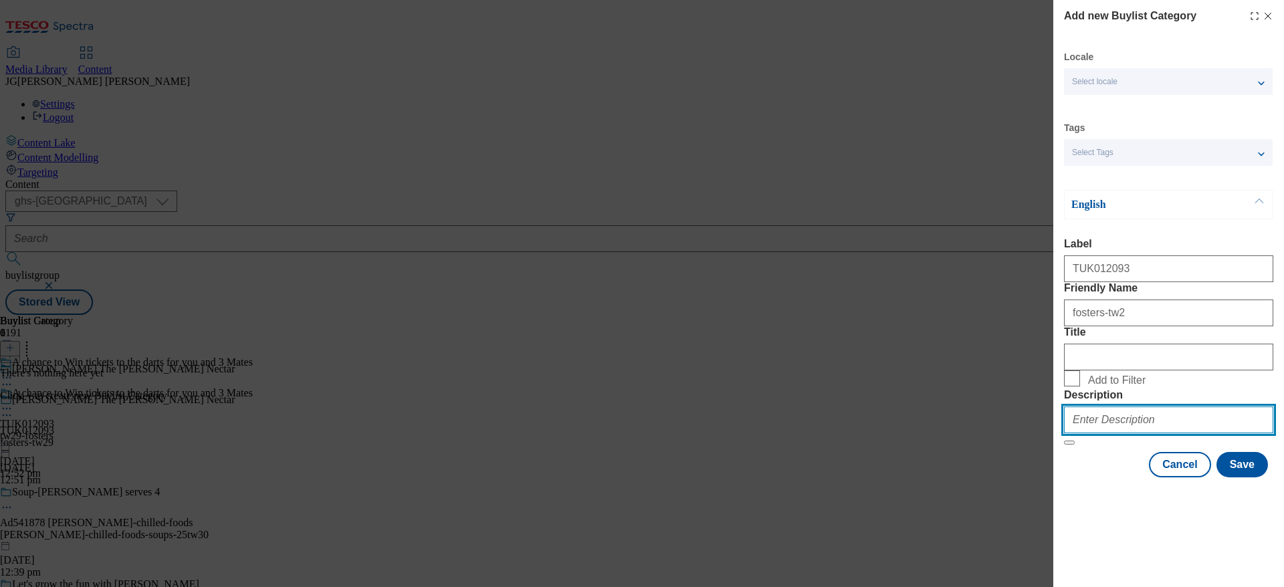
click at [1102, 433] on input "Description" at bounding box center [1168, 420] width 209 height 27
click at [1232, 478] on button "Save" at bounding box center [1243, 464] width 52 height 25
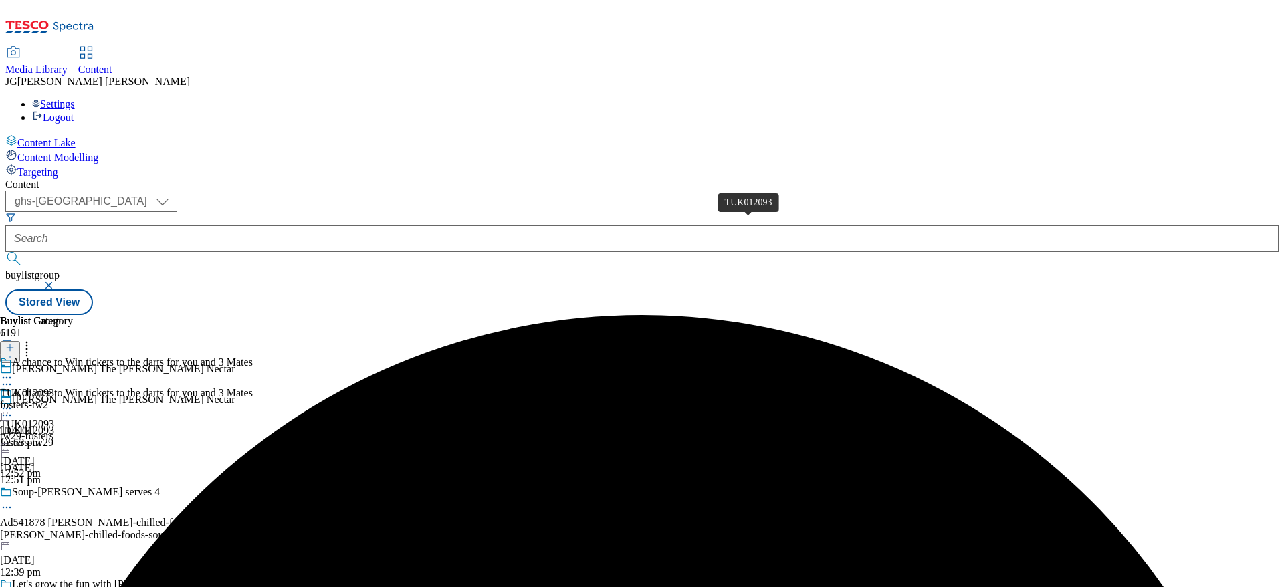
click at [54, 387] on span "TUK012093" at bounding box center [27, 393] width 54 height 12
click at [15, 343] on icon at bounding box center [9, 347] width 9 height 9
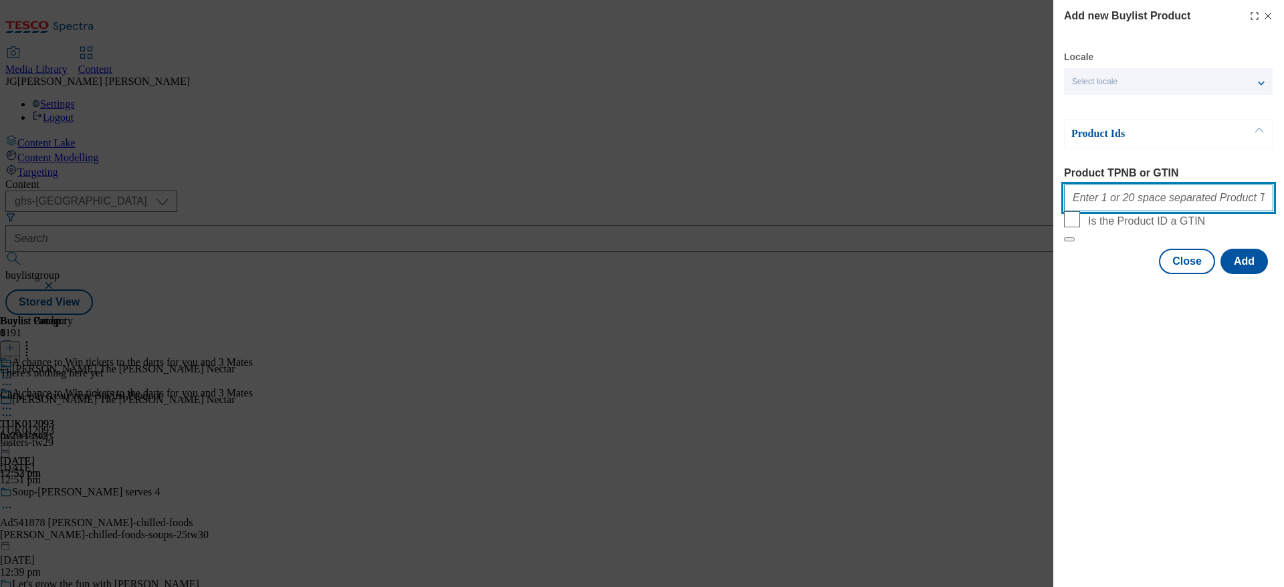
click at [1086, 193] on input "Product TPNB or GTIN" at bounding box center [1168, 198] width 209 height 27
paste input "91706588"
paste input "92660178"
paste input "91268408"
type input "91706588 92660178 91268408"
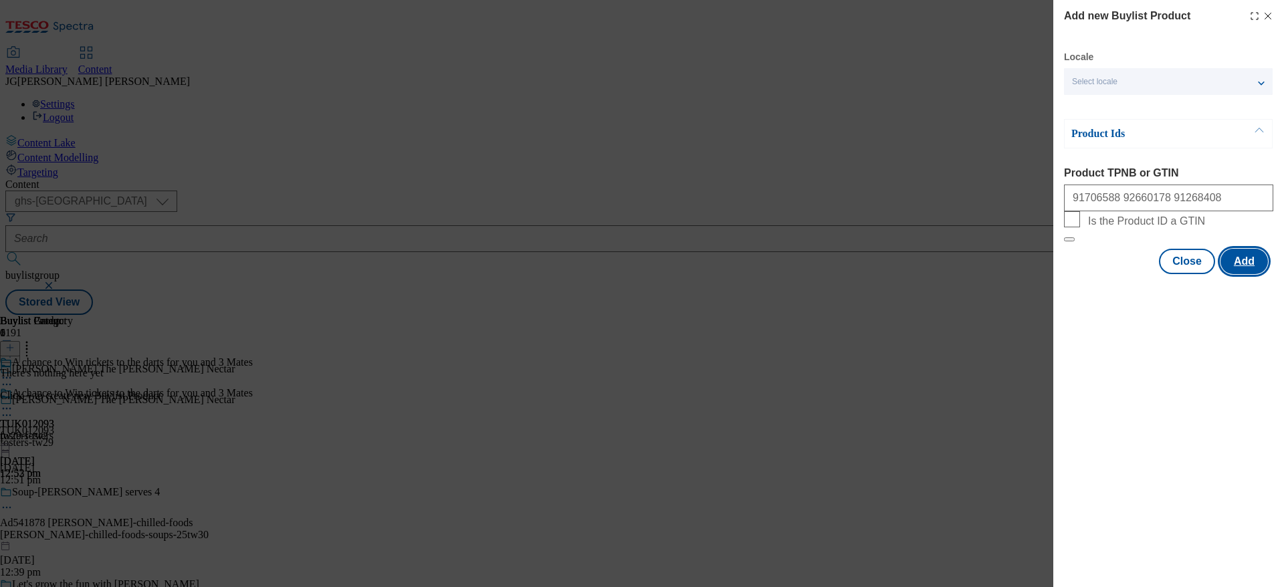
click at [1253, 274] on button "Add" at bounding box center [1244, 261] width 47 height 25
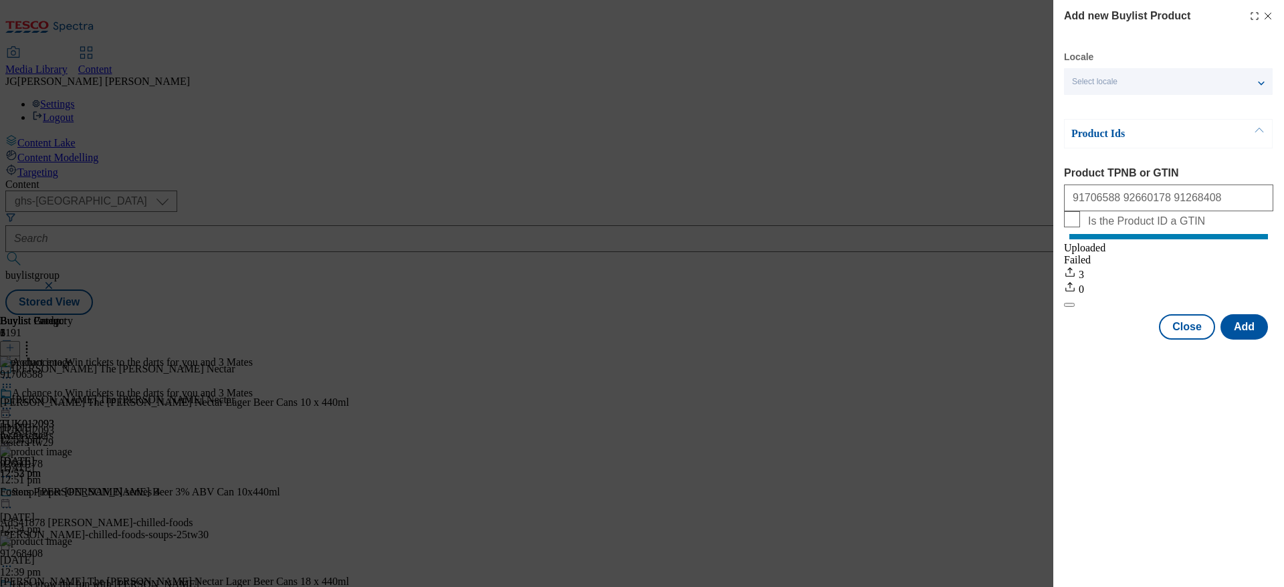
click at [1269, 15] on line "Modal" at bounding box center [1269, 16] width 6 height 6
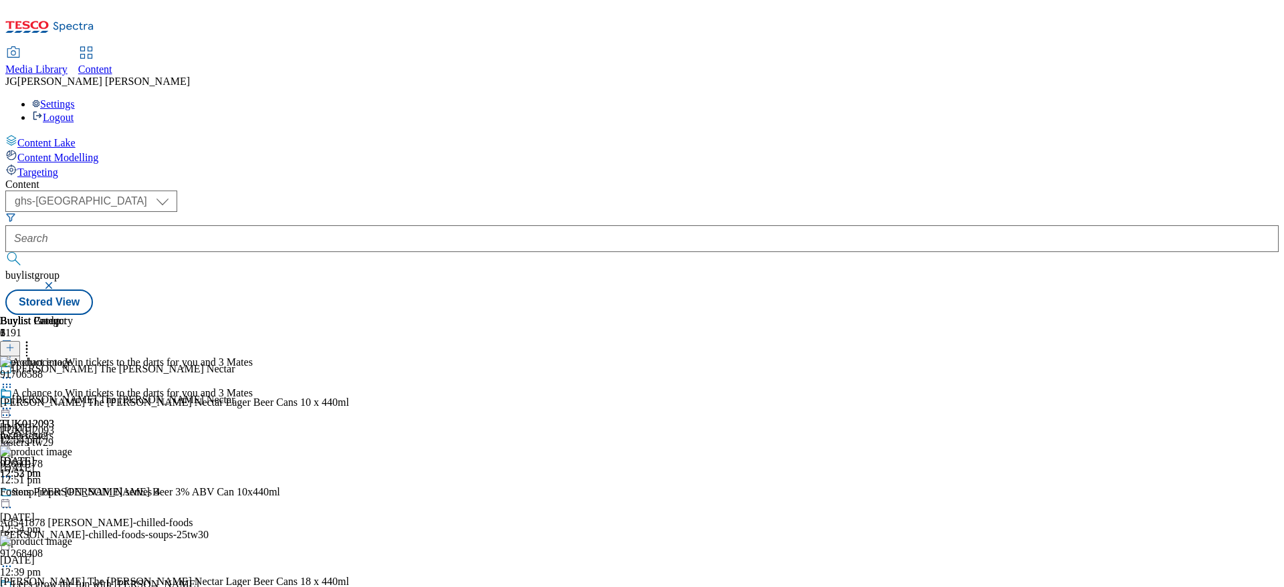
click at [13, 402] on icon at bounding box center [6, 408] width 13 height 13
click at [73, 494] on span "Preview" at bounding box center [56, 499] width 31 height 10
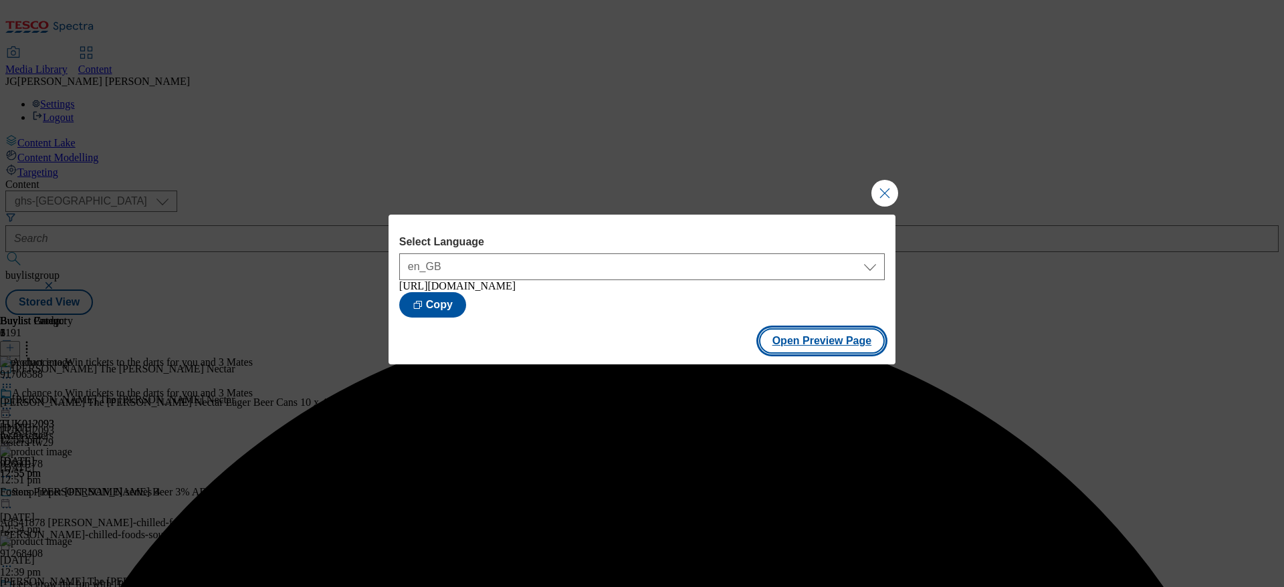
click at [791, 347] on button "Open Preview Page" at bounding box center [822, 340] width 126 height 25
click at [883, 185] on button "Close Modal" at bounding box center [885, 193] width 27 height 27
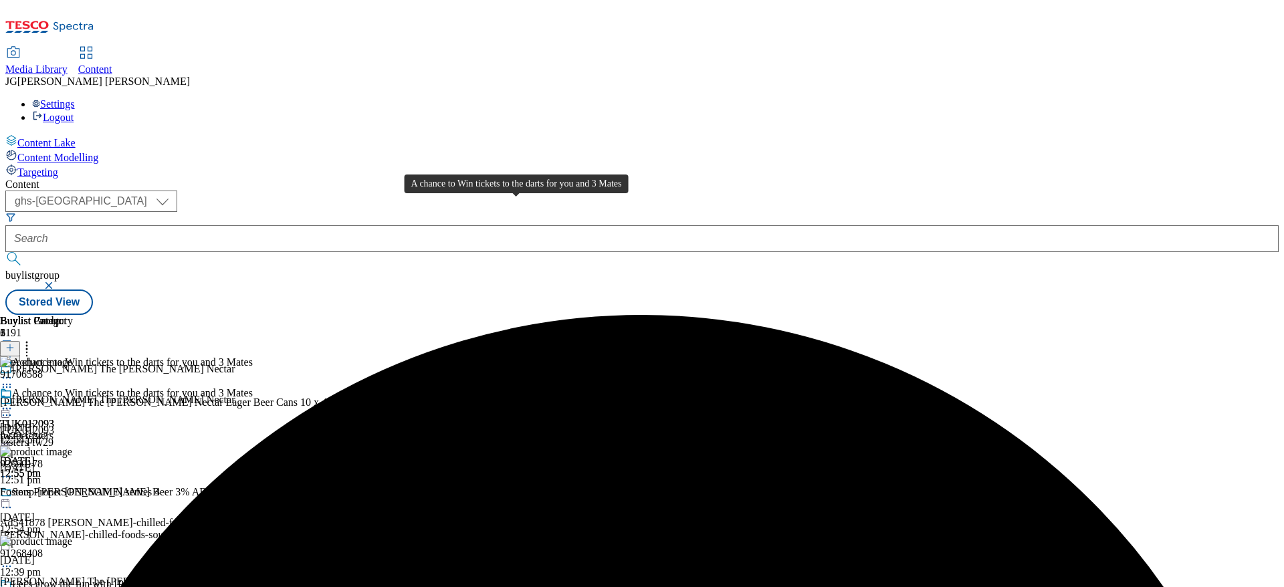
click at [253, 387] on div "A chance to Win tickets to the darts for you and 3 Mates" at bounding box center [132, 393] width 241 height 12
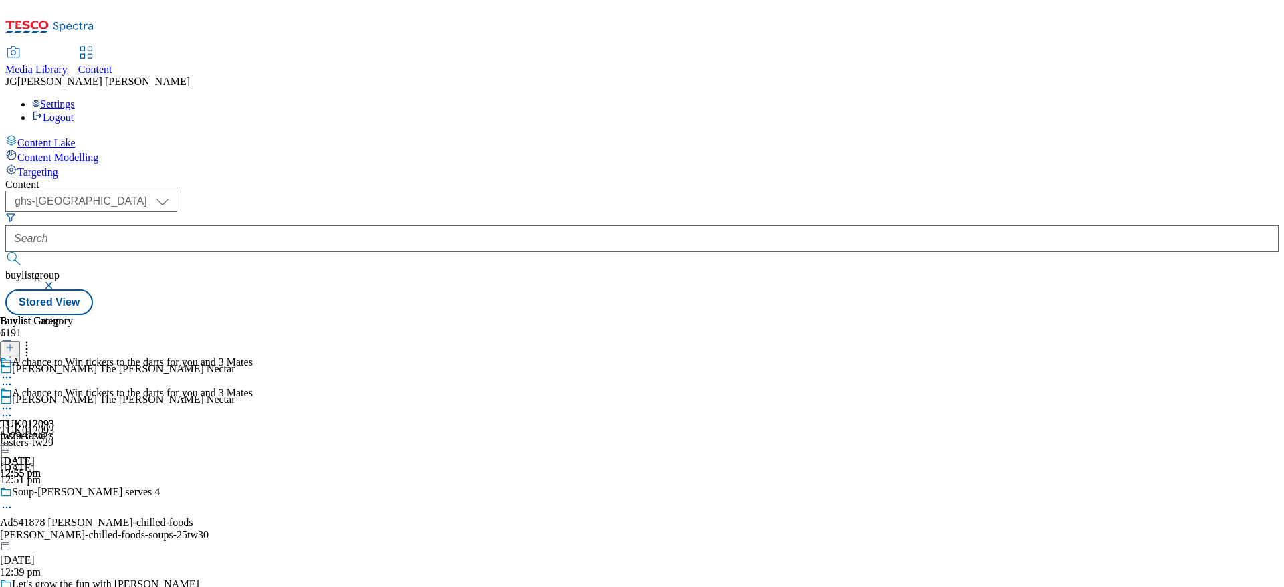
scroll to position [52, 0]
click at [253, 430] on div "tw29-fosters" at bounding box center [126, 436] width 253 height 12
click at [253, 402] on div at bounding box center [126, 410] width 253 height 16
click at [62, 429] on button "Edit" at bounding box center [44, 436] width 35 height 15
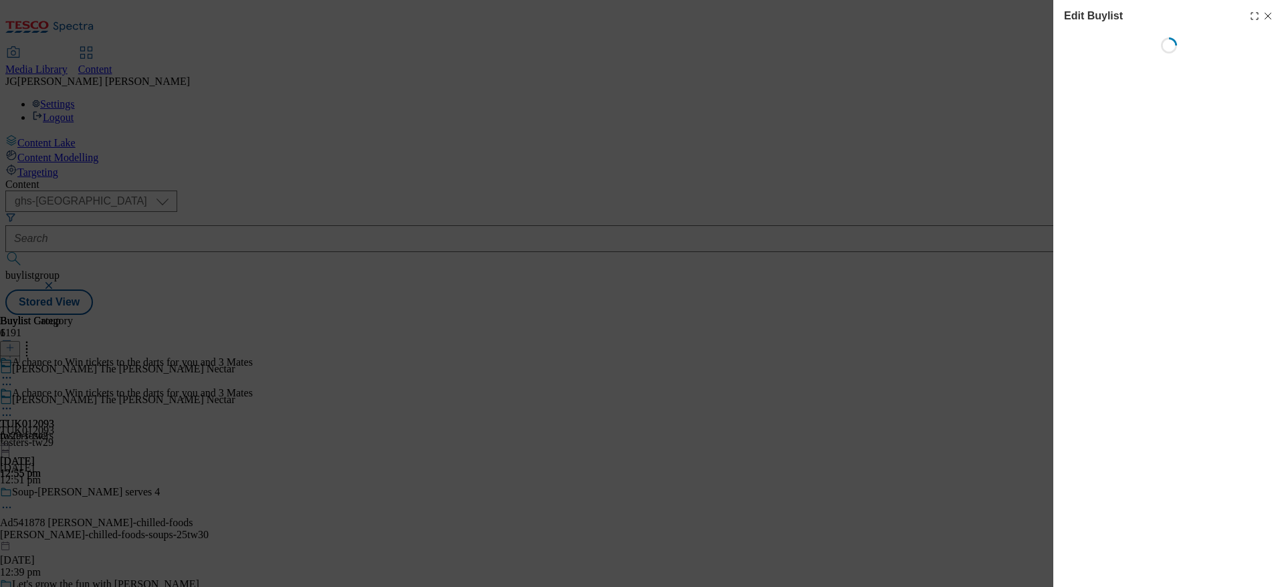
select select "evergreen"
select select "dunnhumby"
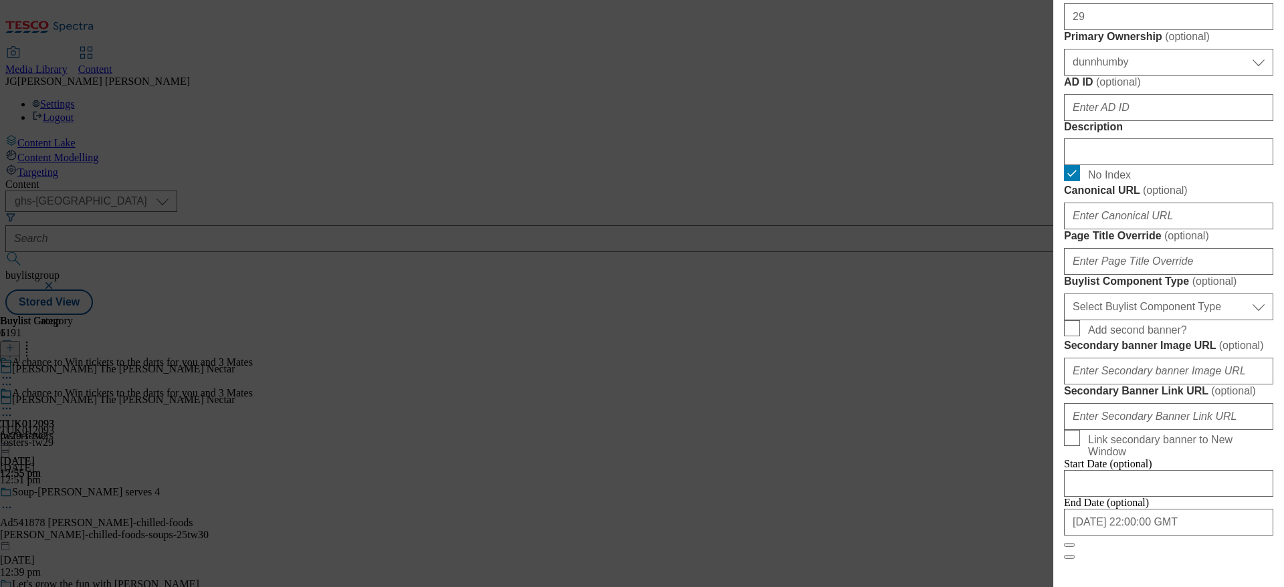
scroll to position [672, 0]
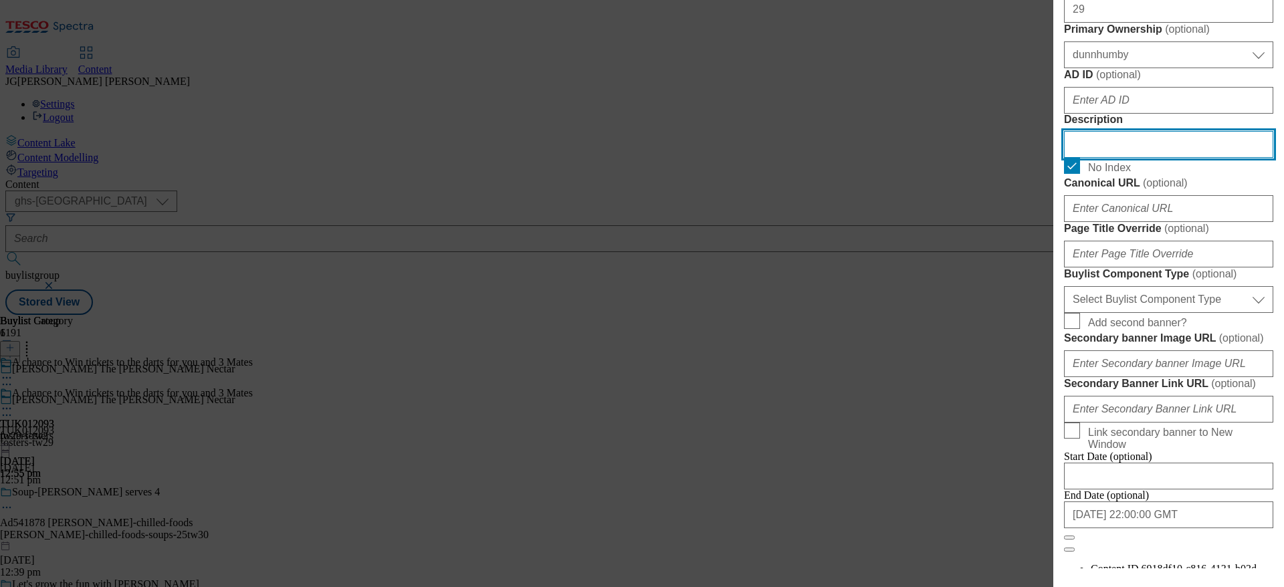
click at [1136, 158] on input "Description" at bounding box center [1168, 144] width 209 height 27
type input "Plus a daily cash prize"
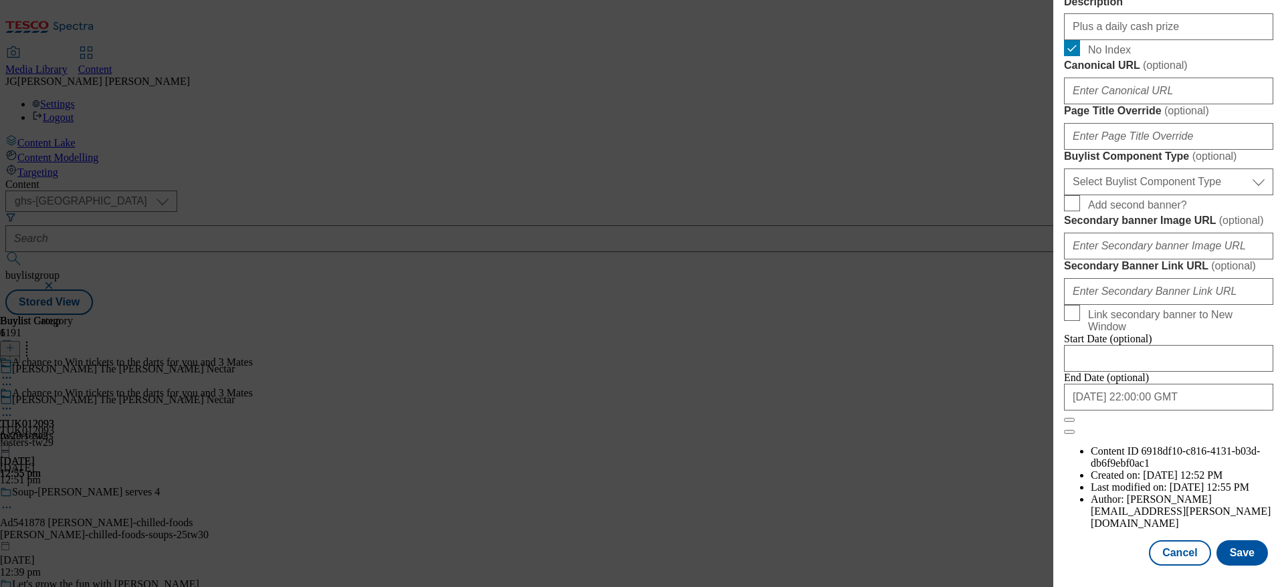
scroll to position [1204, 0]
click at [1248, 541] on button "Save" at bounding box center [1243, 553] width 52 height 25
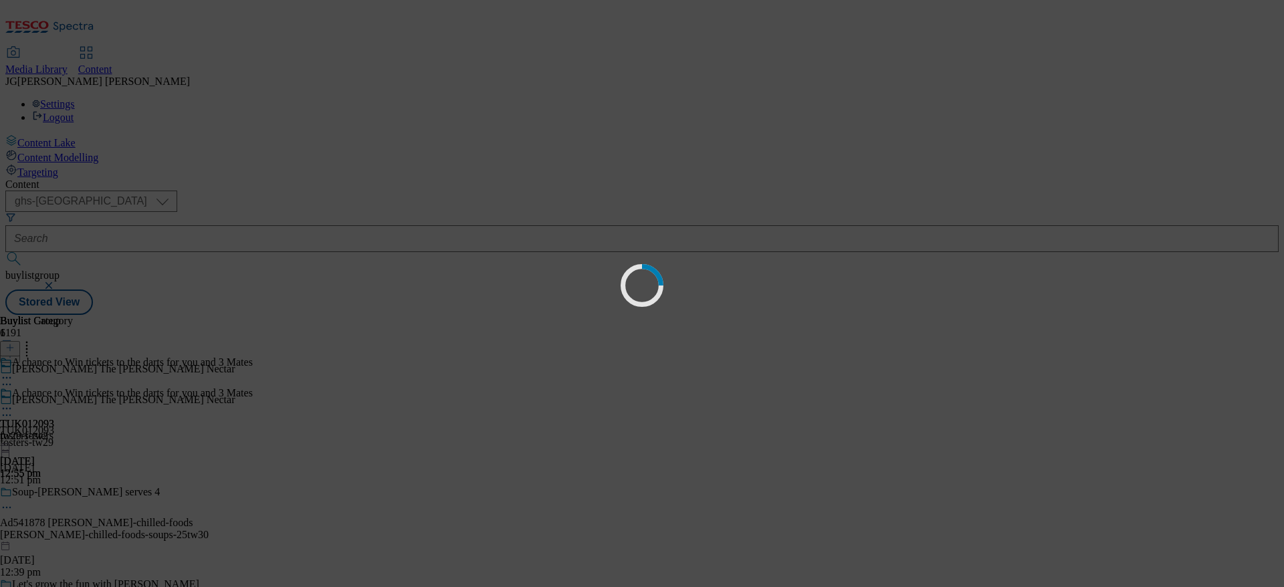
scroll to position [0, 0]
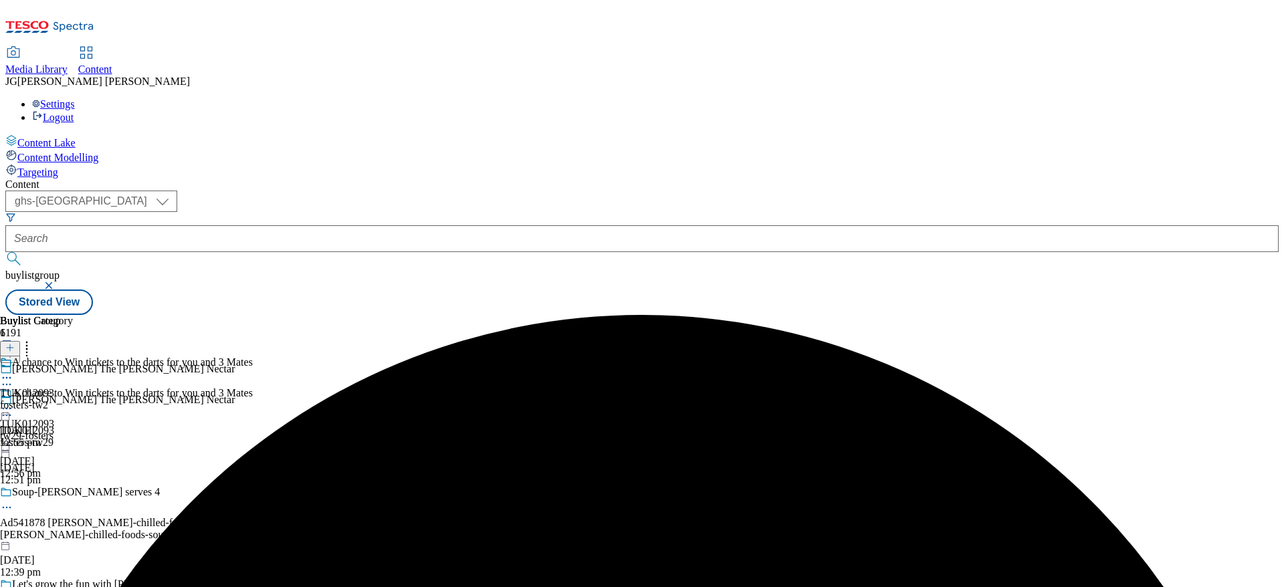
click at [13, 402] on icon at bounding box center [6, 408] width 13 height 13
click at [78, 490] on button "Preview" at bounding box center [53, 497] width 52 height 15
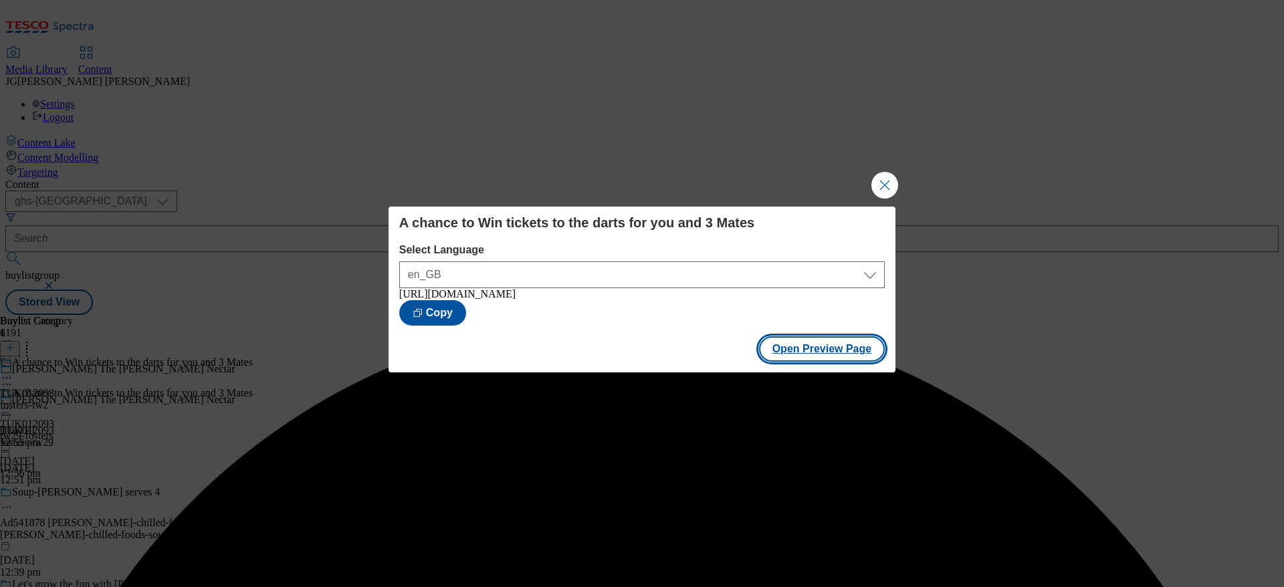
click at [796, 355] on button "Open Preview Page" at bounding box center [822, 348] width 126 height 25
click at [878, 187] on button "Close Modal" at bounding box center [885, 185] width 27 height 27
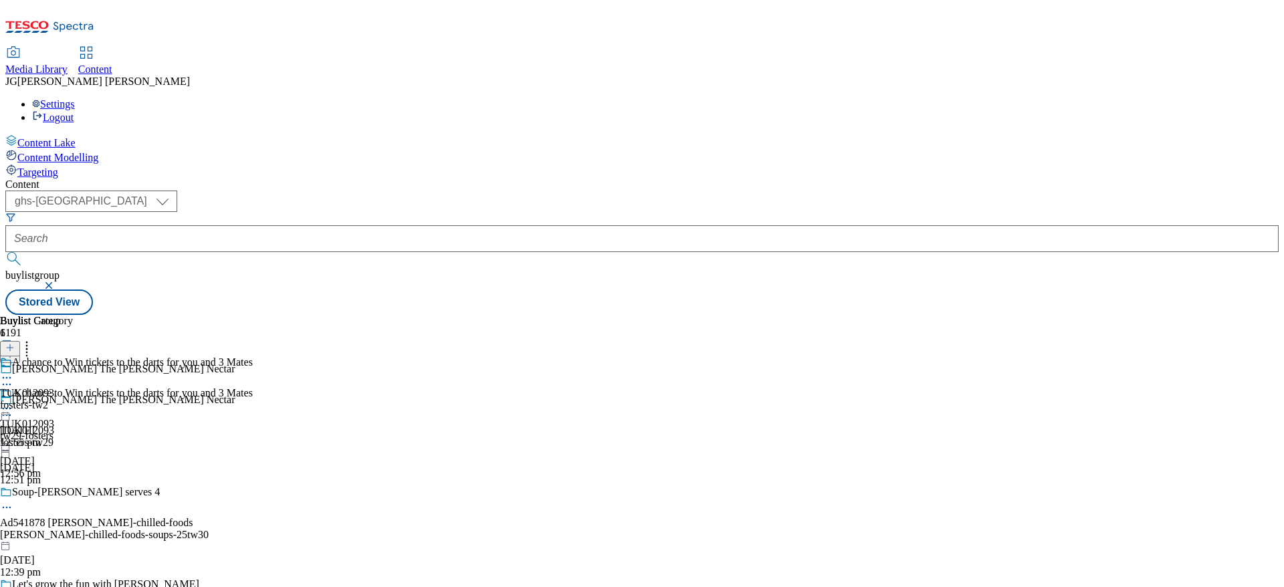
click at [13, 402] on icon at bounding box center [6, 408] width 13 height 13
click at [71, 540] on span "Publish" at bounding box center [55, 545] width 29 height 10
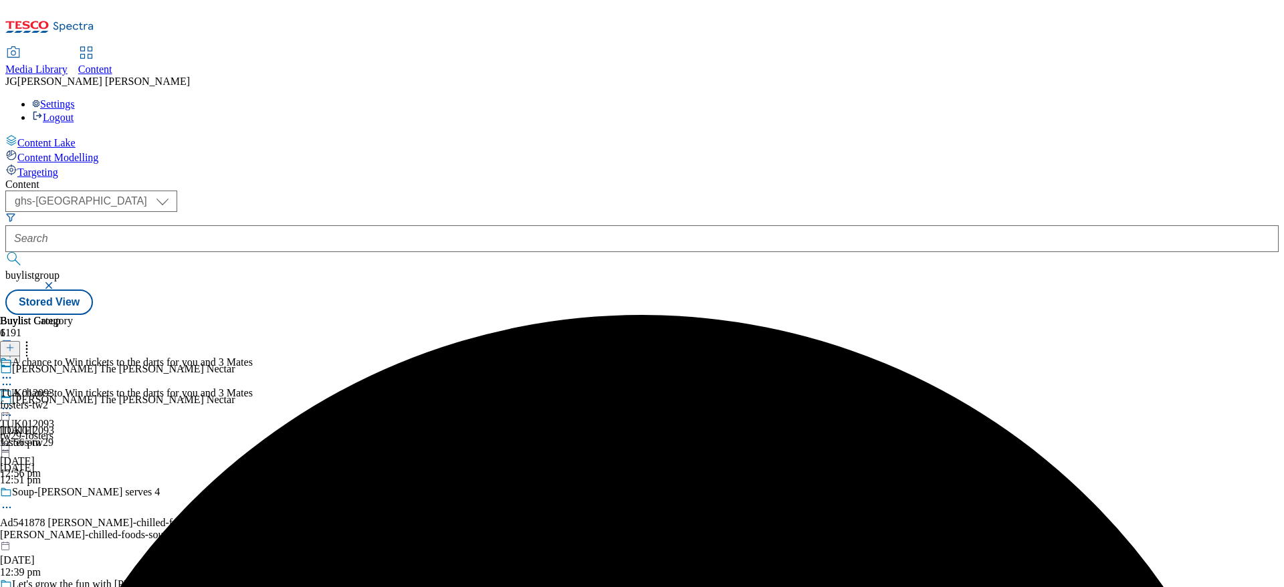
click at [13, 402] on icon at bounding box center [6, 408] width 13 height 13
click at [111, 524] on span "Open Preview Url" at bounding box center [76, 529] width 70 height 10
